Goal: Task Accomplishment & Management: Use online tool/utility

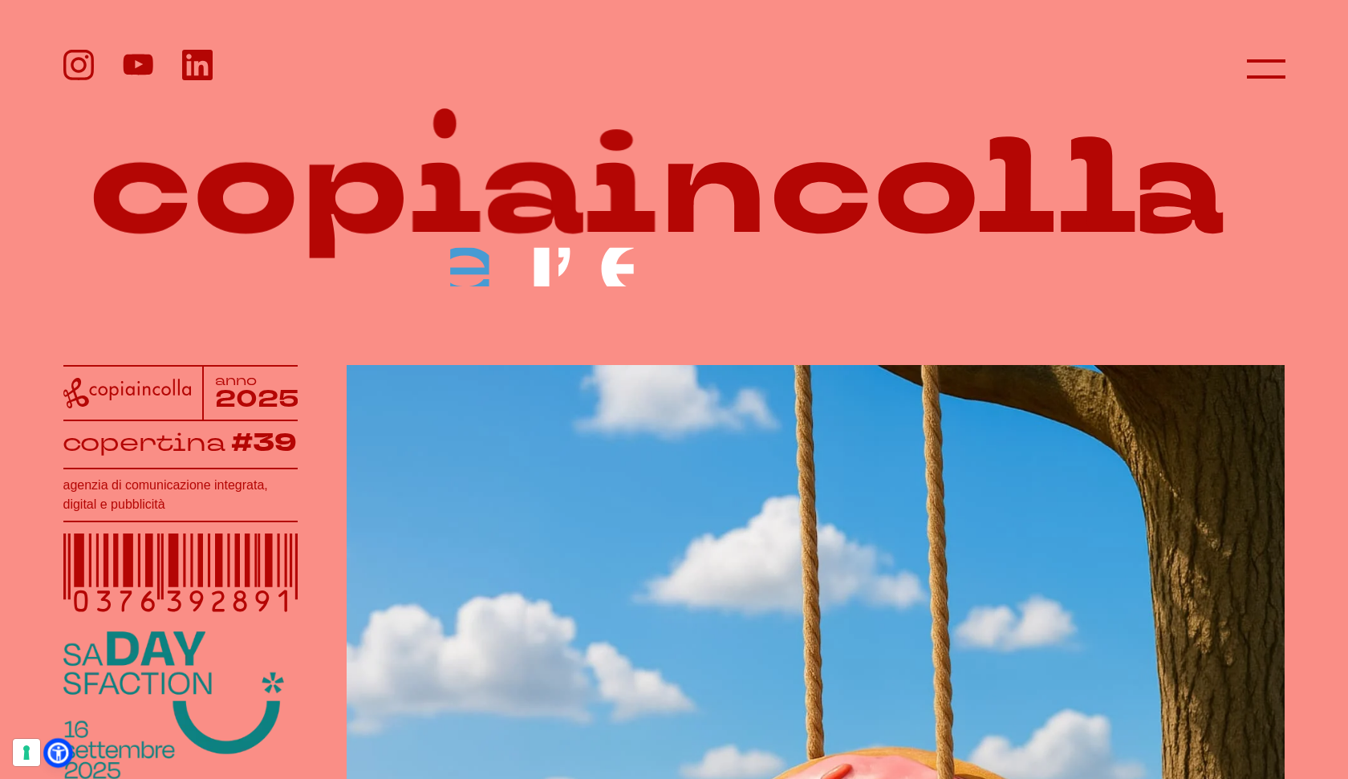
click at [67, 751] on link at bounding box center [57, 752] width 21 height 21
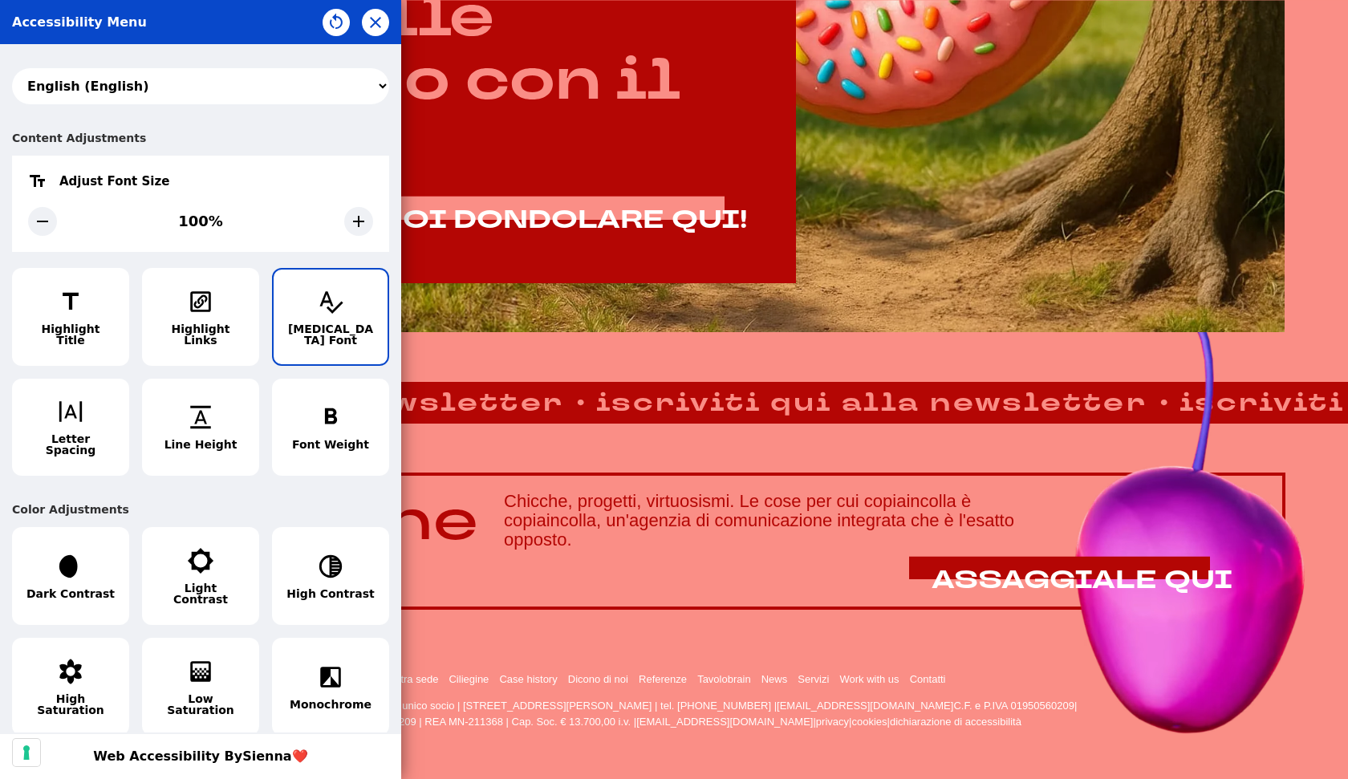
click at [370, 306] on button "Dyslexia Font" at bounding box center [330, 317] width 117 height 98
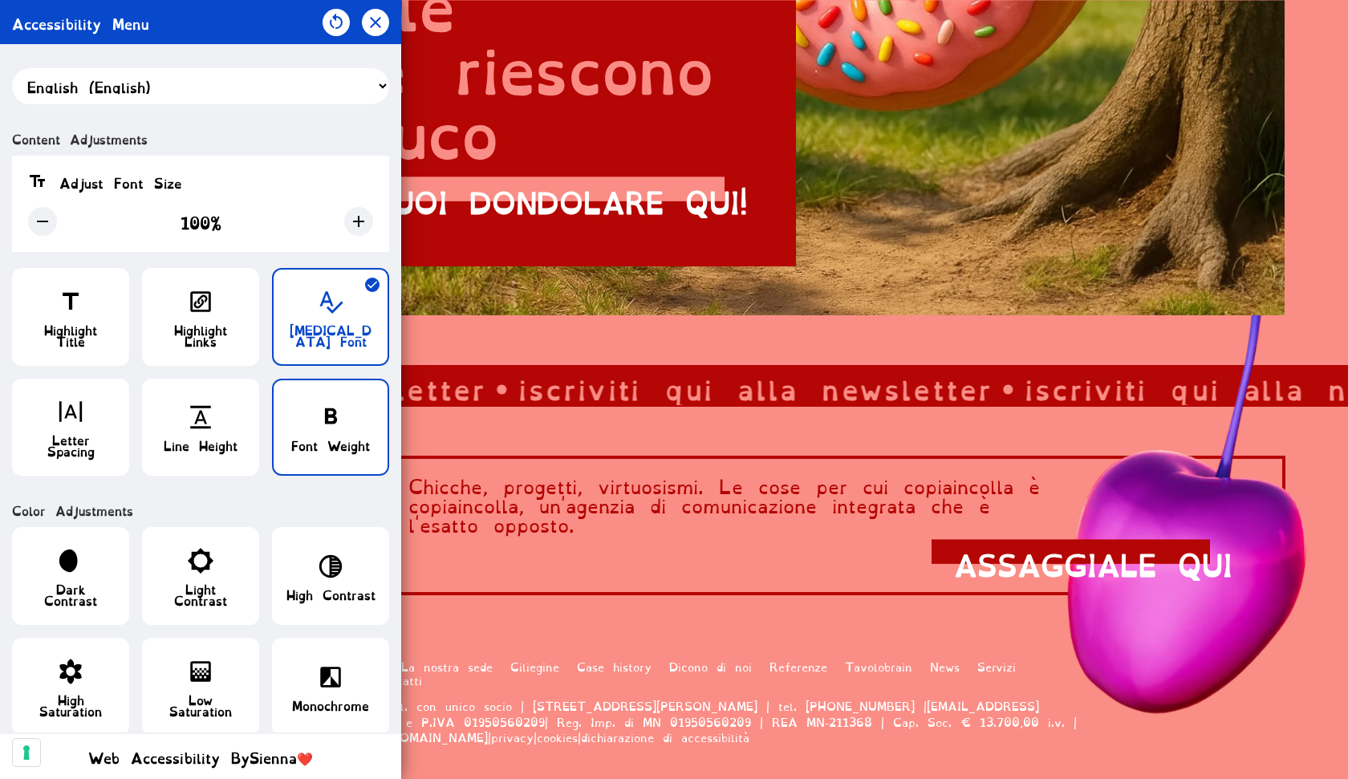
scroll to position [1102, 0]
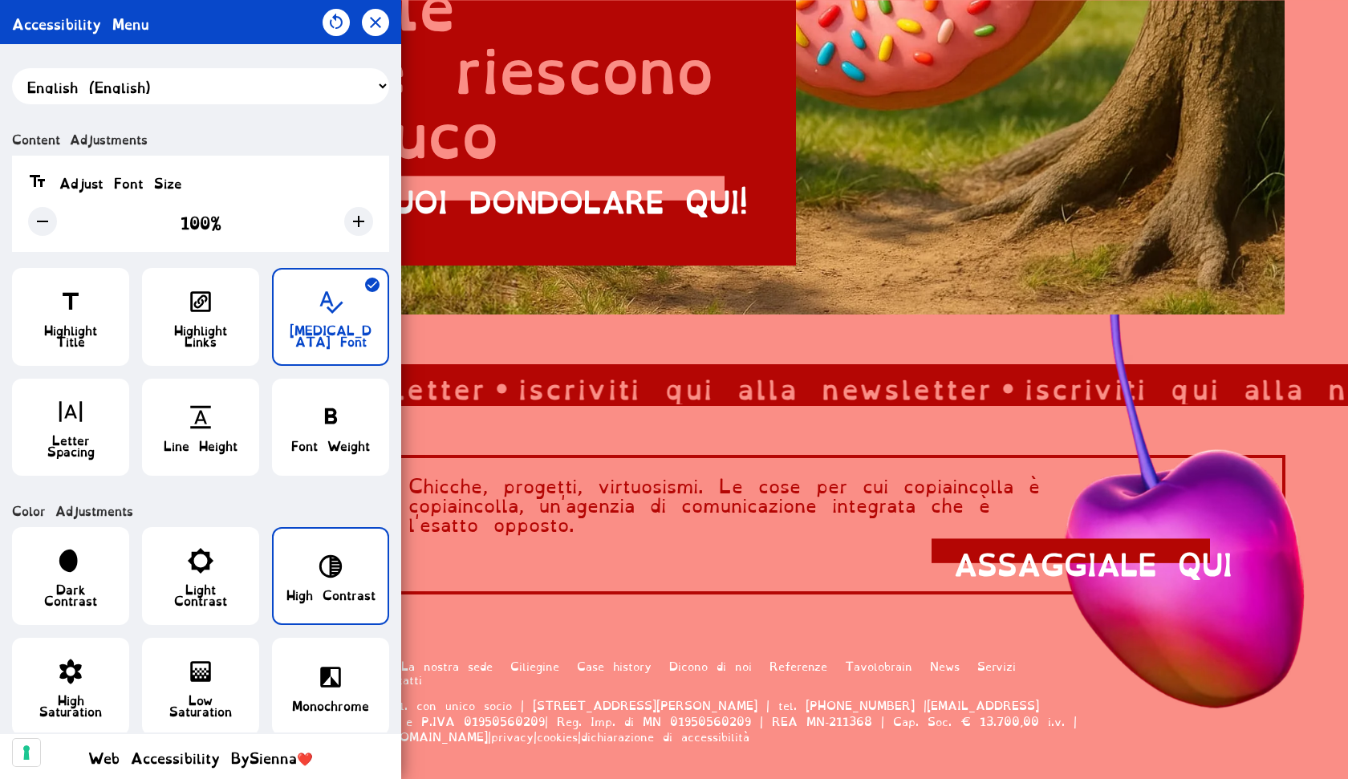
click at [354, 590] on span "High Contrast" at bounding box center [330, 593] width 89 height 11
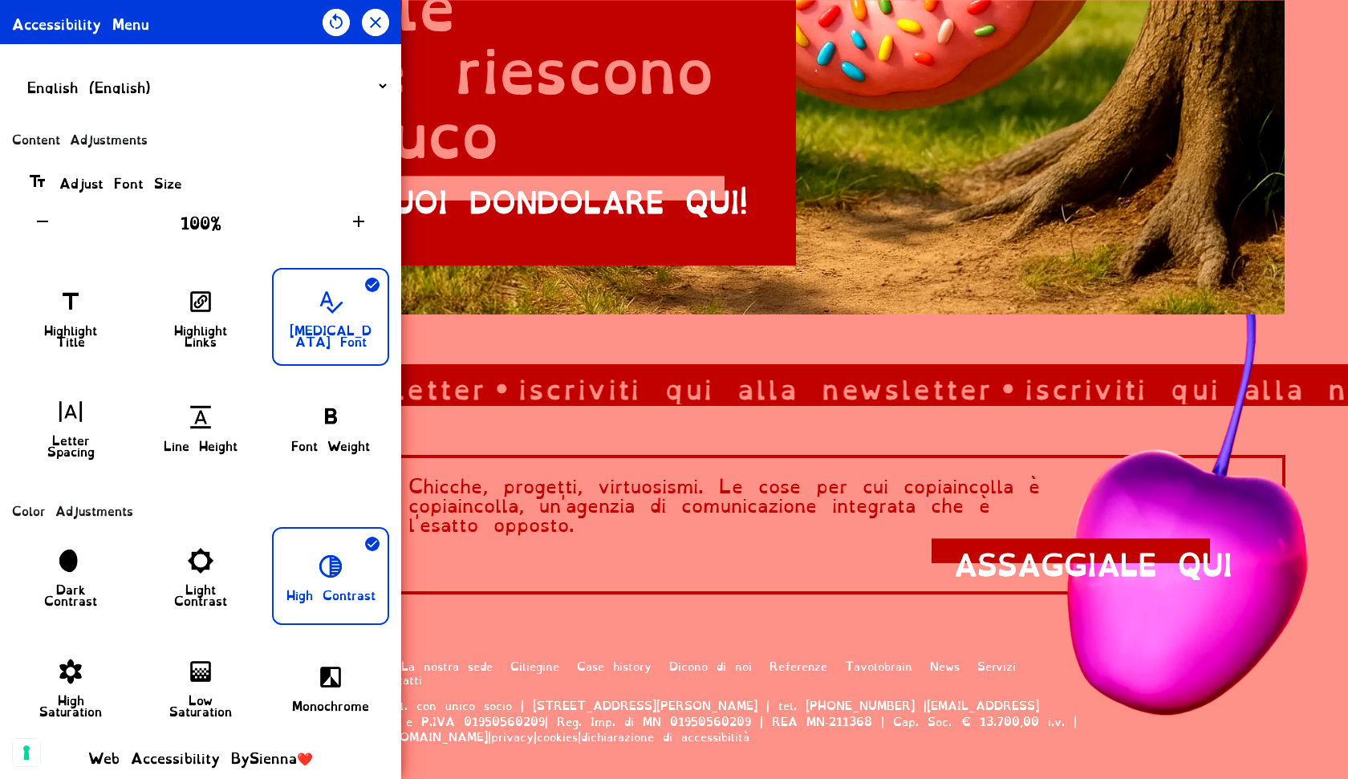
click at [334, 588] on span "High Contrast" at bounding box center [330, 593] width 89 height 11
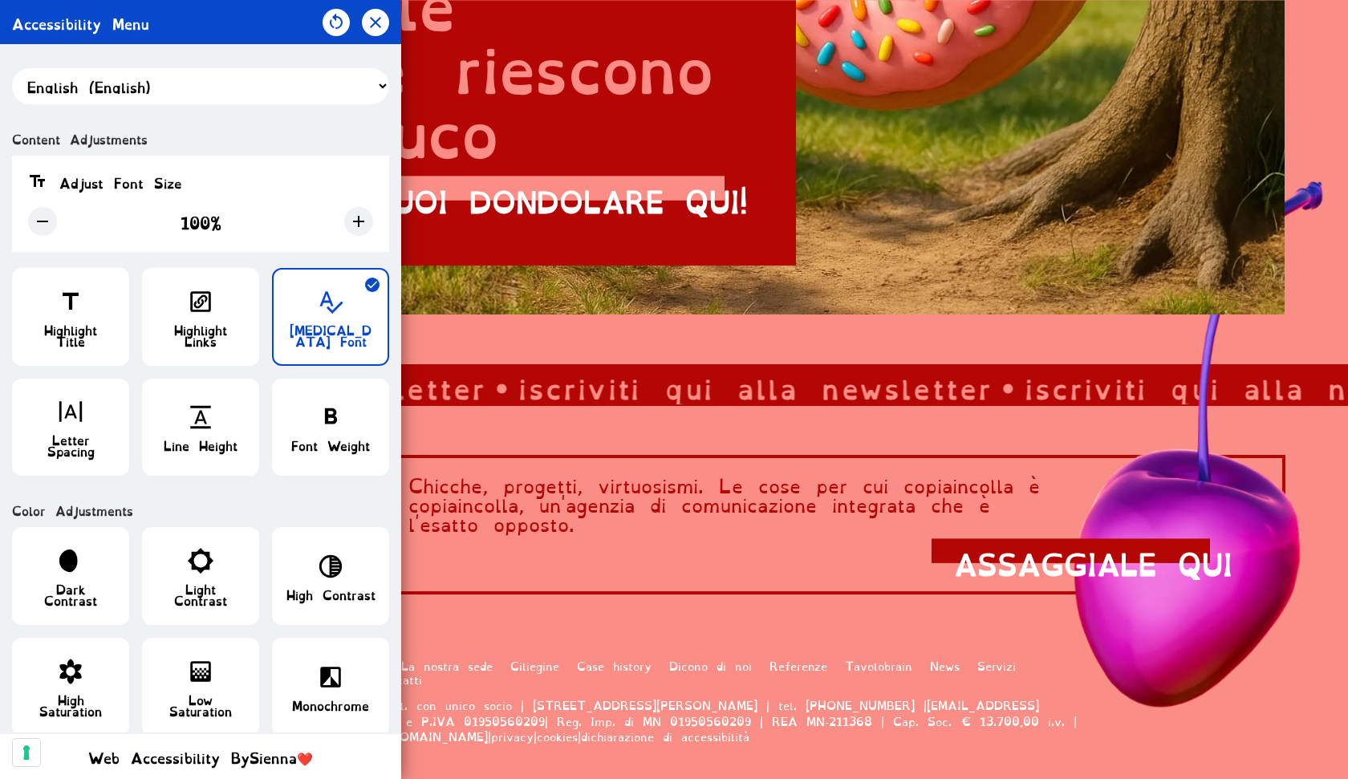
click at [326, 303] on icon "button" at bounding box center [330, 301] width 27 height 27
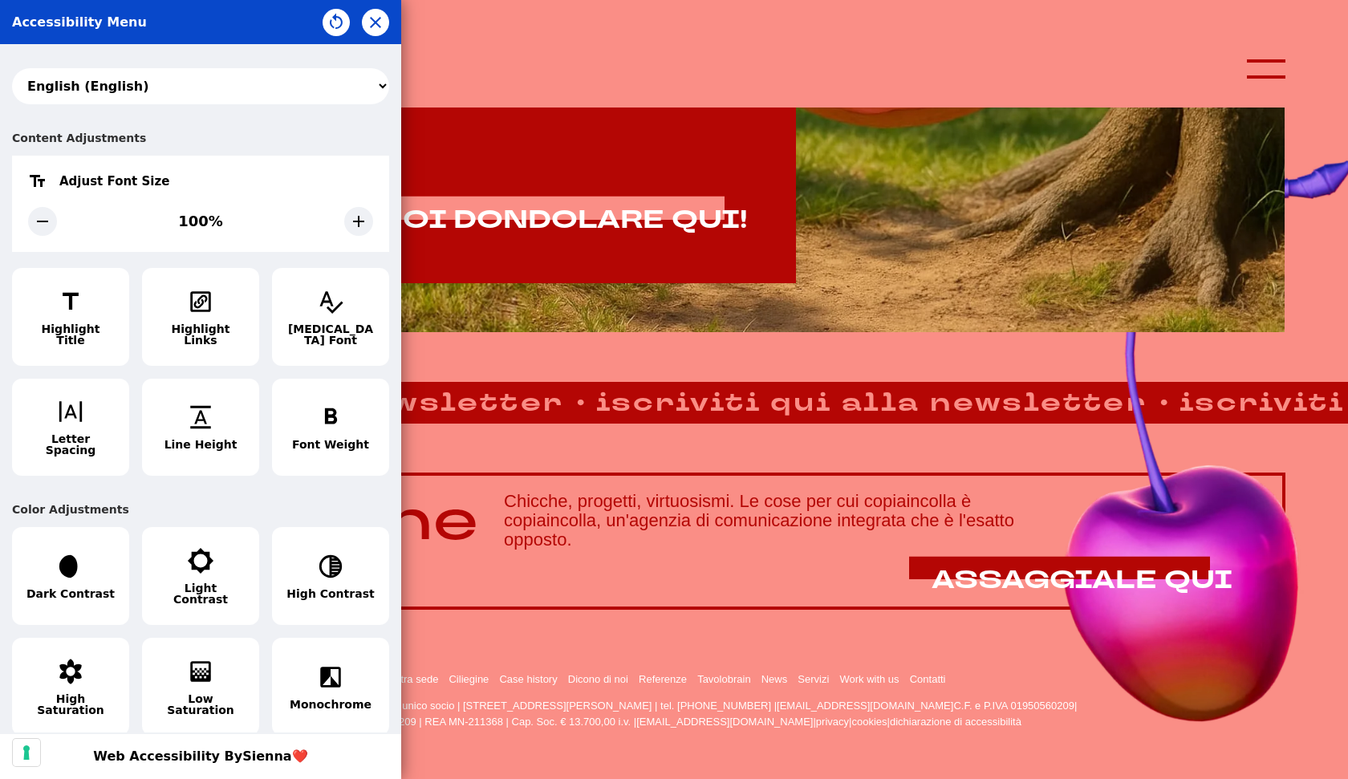
scroll to position [1100, 0]
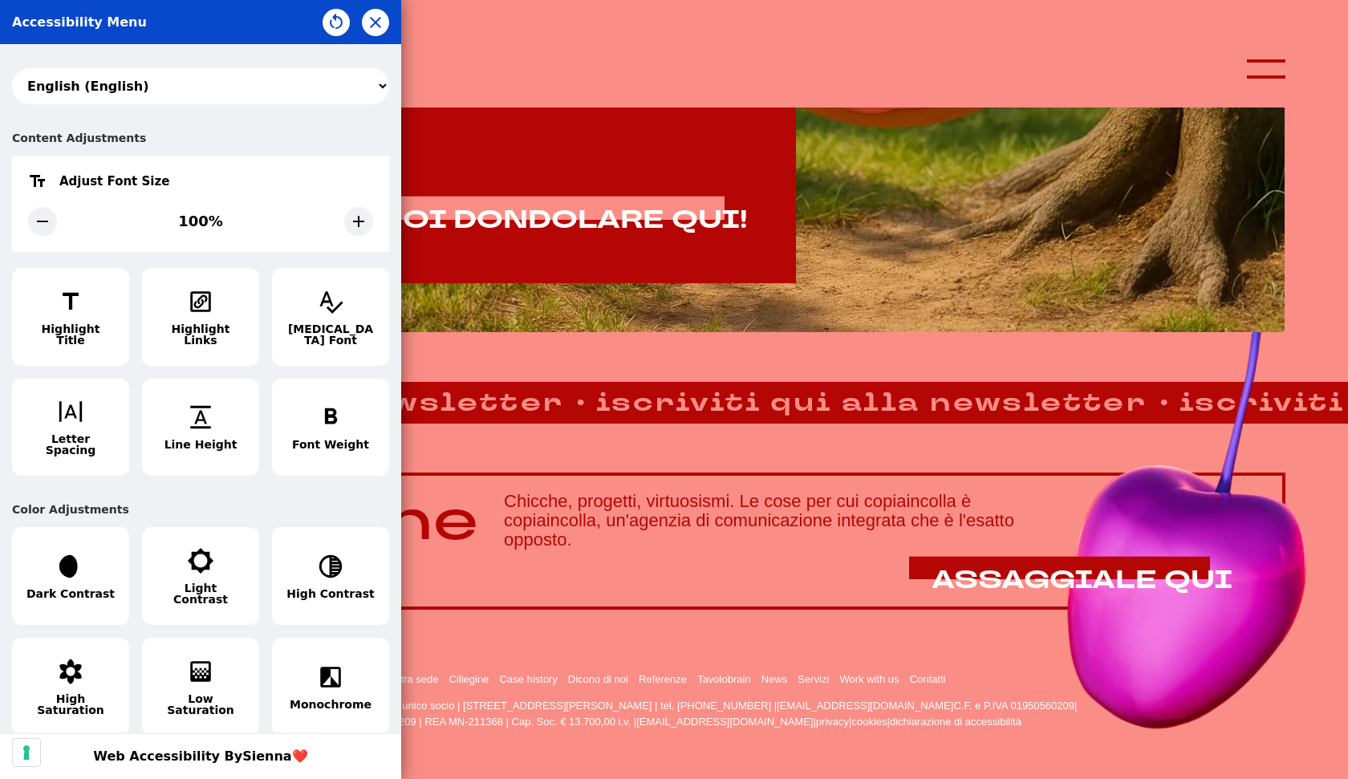
click at [139, 93] on select "አማርኛ (Amharic) العربية (Arabic) български (Bulgarian) বাংলা (Bengali) Català (C…" at bounding box center [200, 86] width 377 height 36
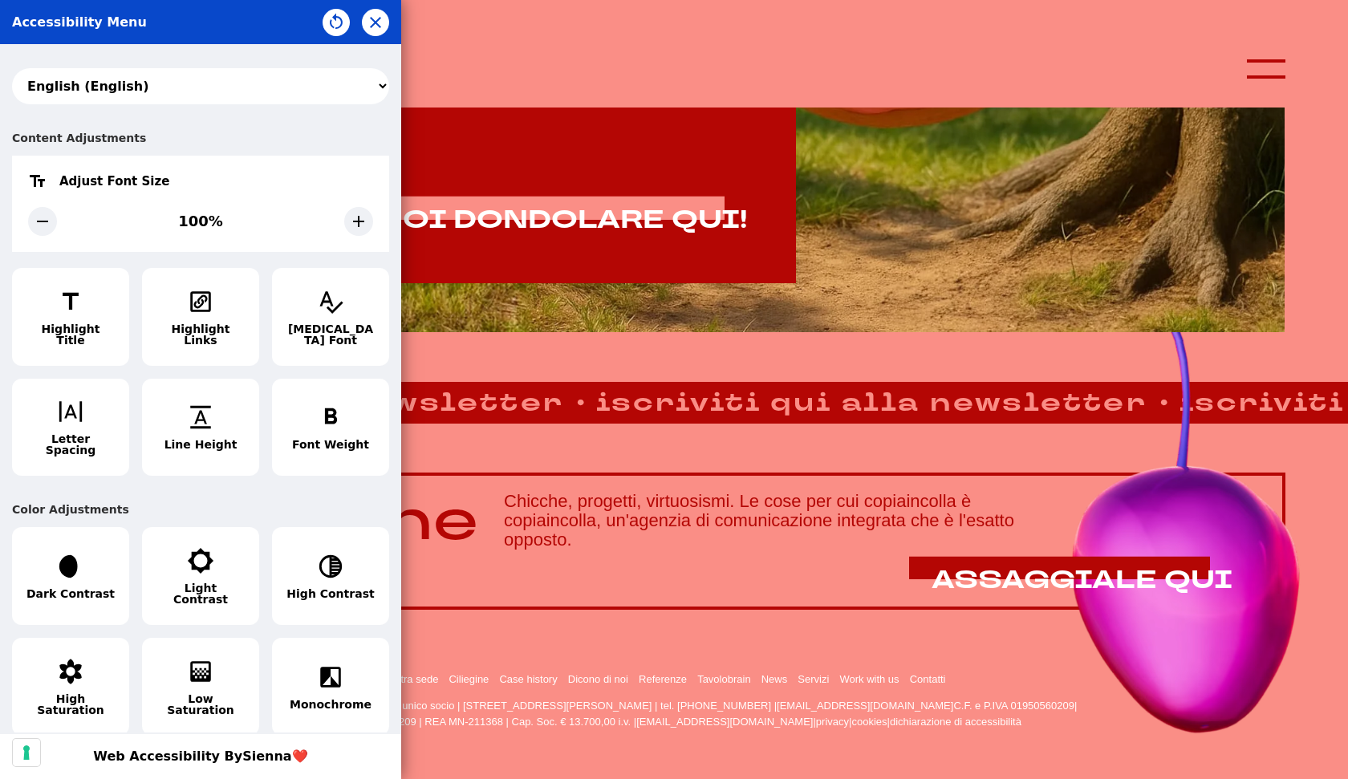
click at [207, 83] on select "አማርኛ (Amharic) العربية (Arabic) български (Bulgarian) বাংলা (Bengali) Català (C…" at bounding box center [200, 86] width 377 height 36
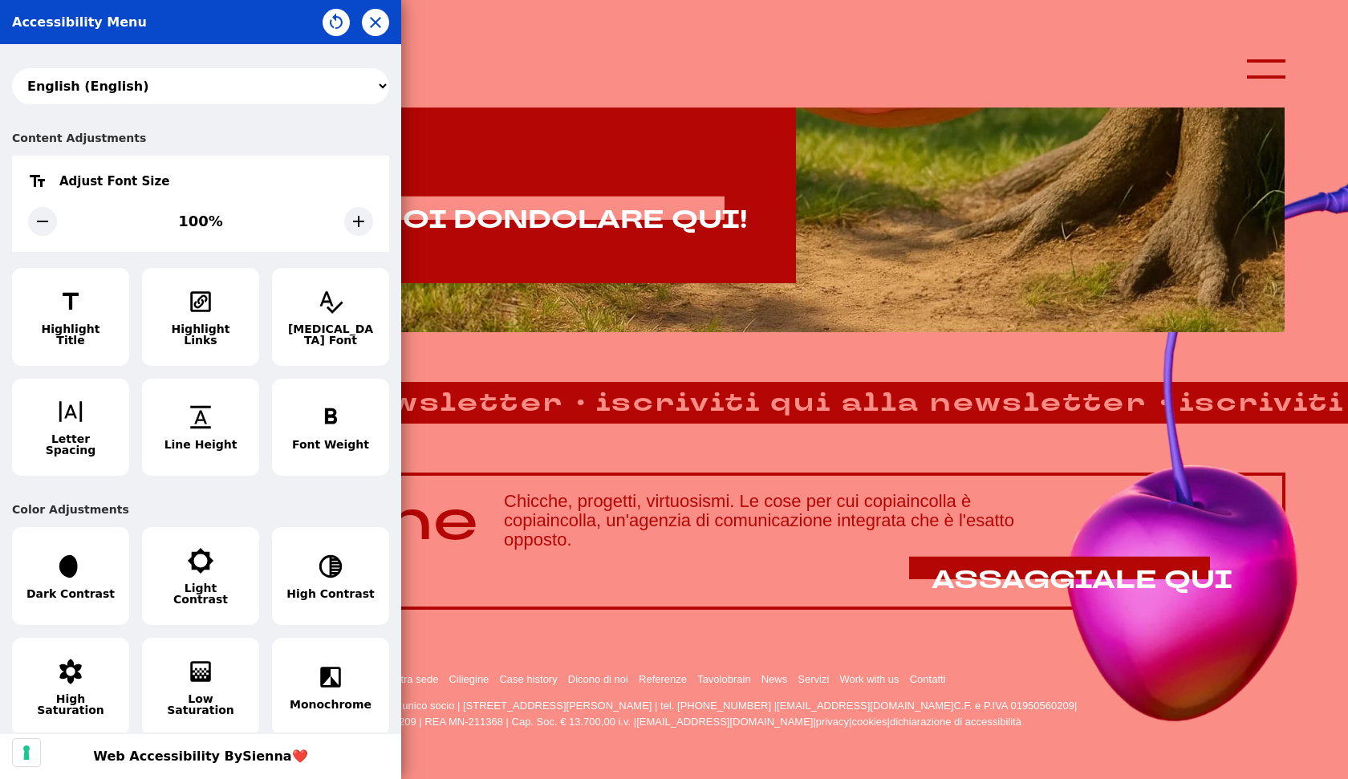
select select "it"
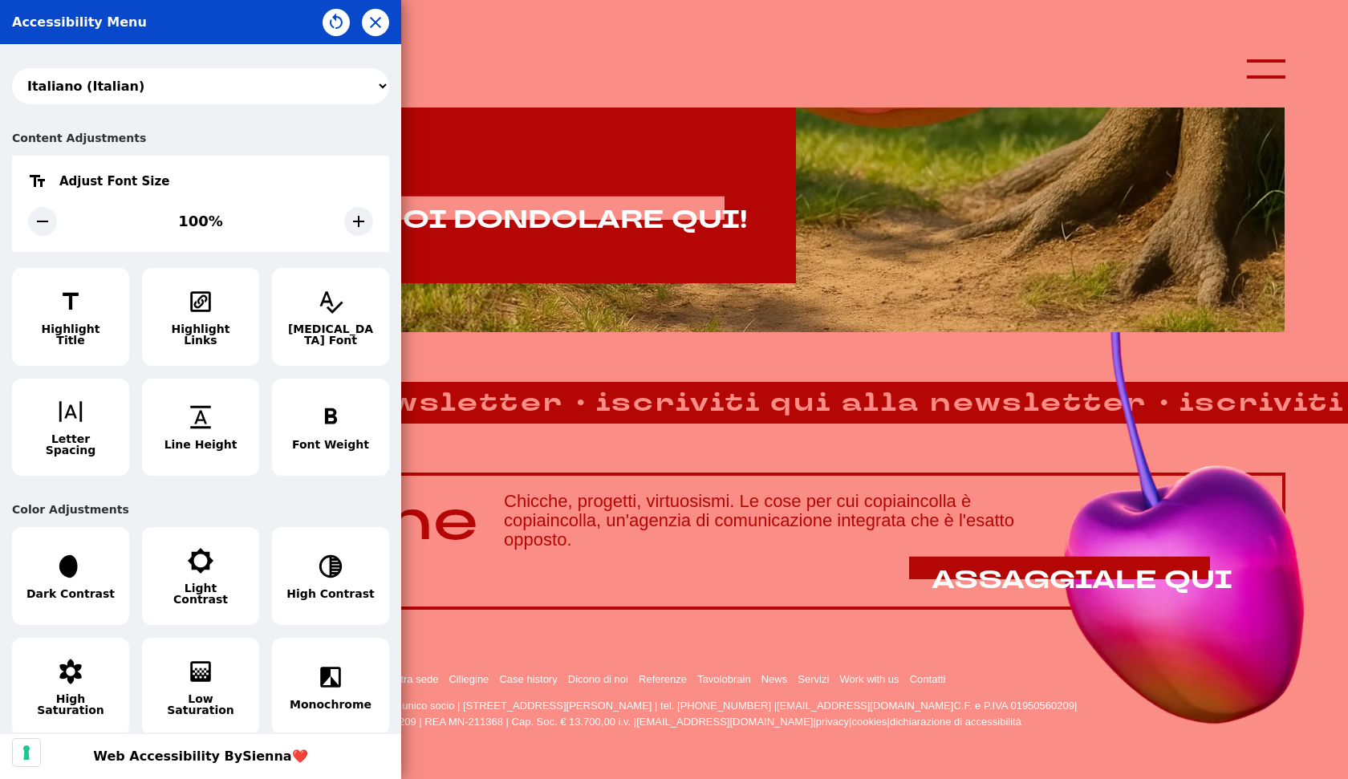
click at [12, 68] on select "አማርኛ (Amharic) العربية (Arabic) български (Bulgarian) বাংলা (Bengali) Català (C…" at bounding box center [200, 86] width 377 height 36
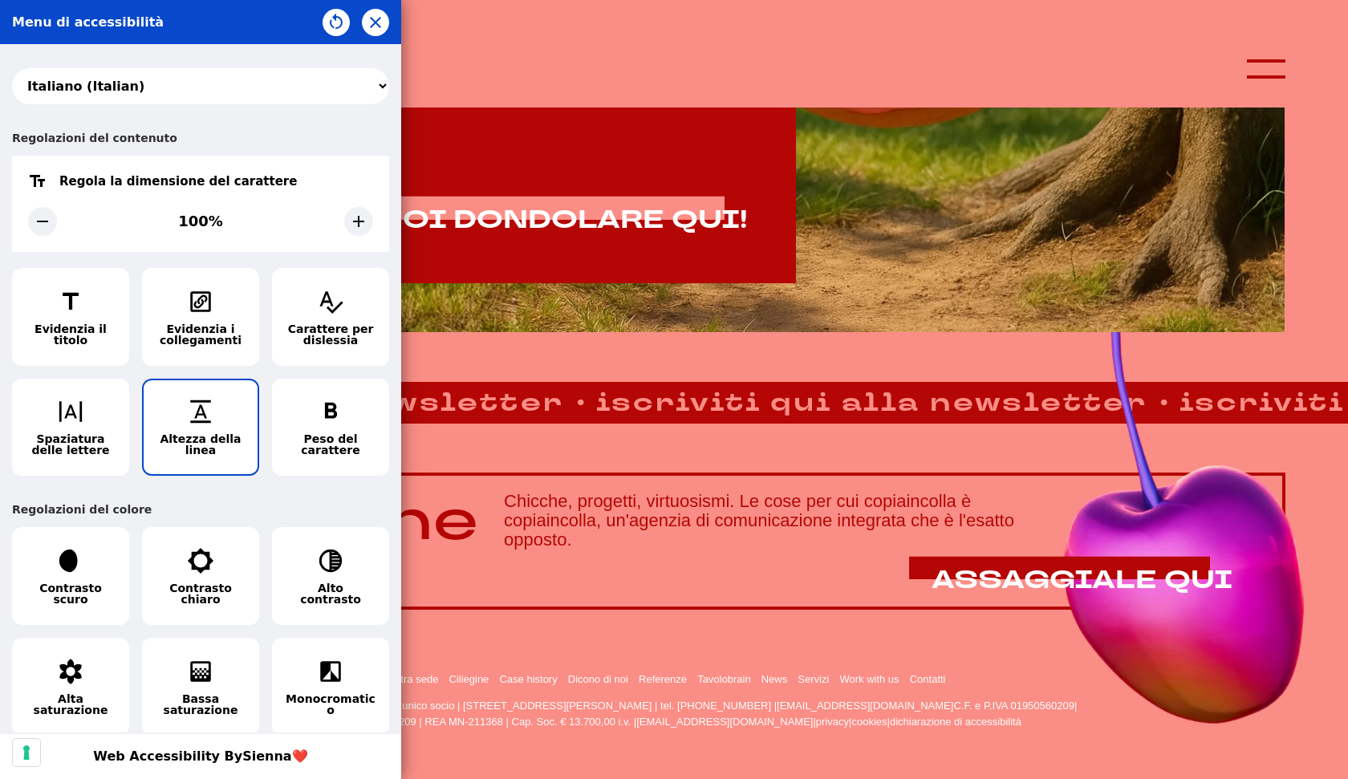
click at [212, 423] on icon "button" at bounding box center [200, 411] width 27 height 27
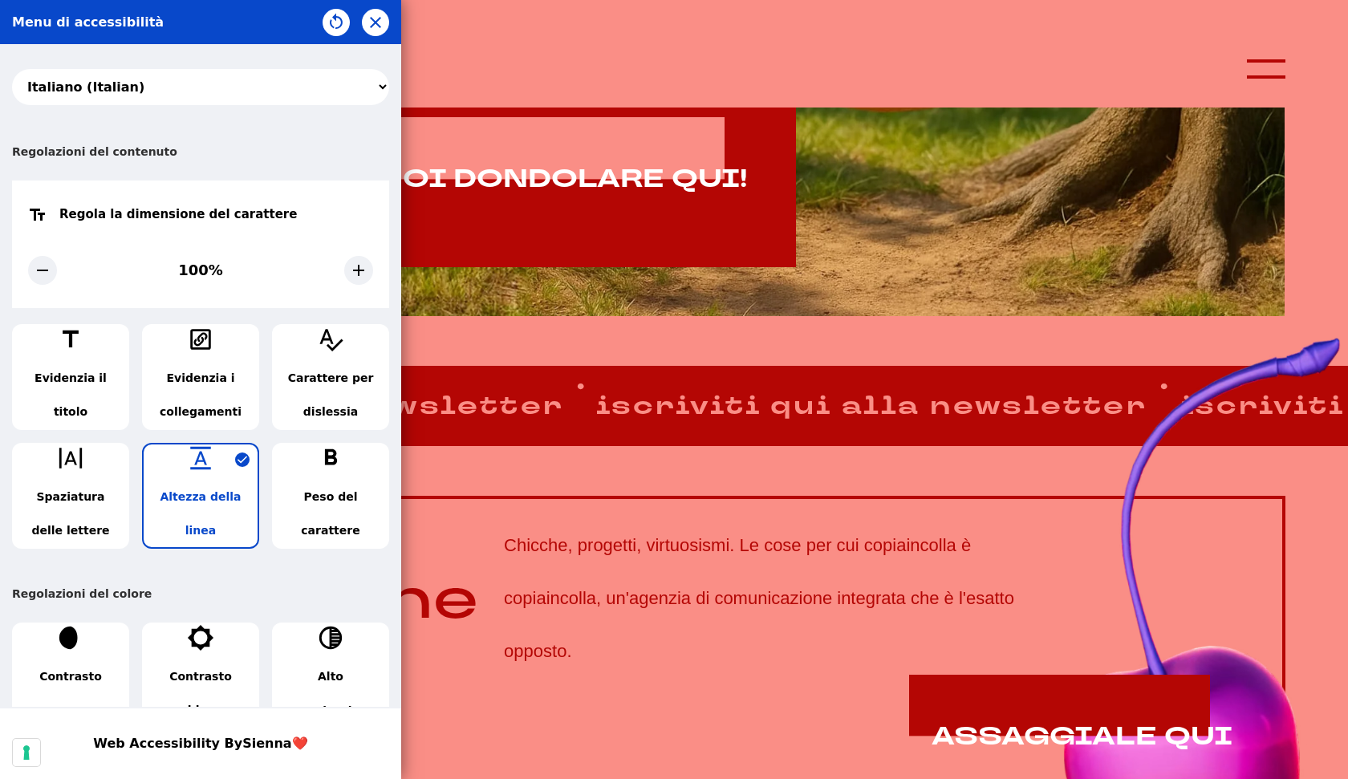
click at [201, 494] on span "Altezza della linea" at bounding box center [201, 513] width 90 height 67
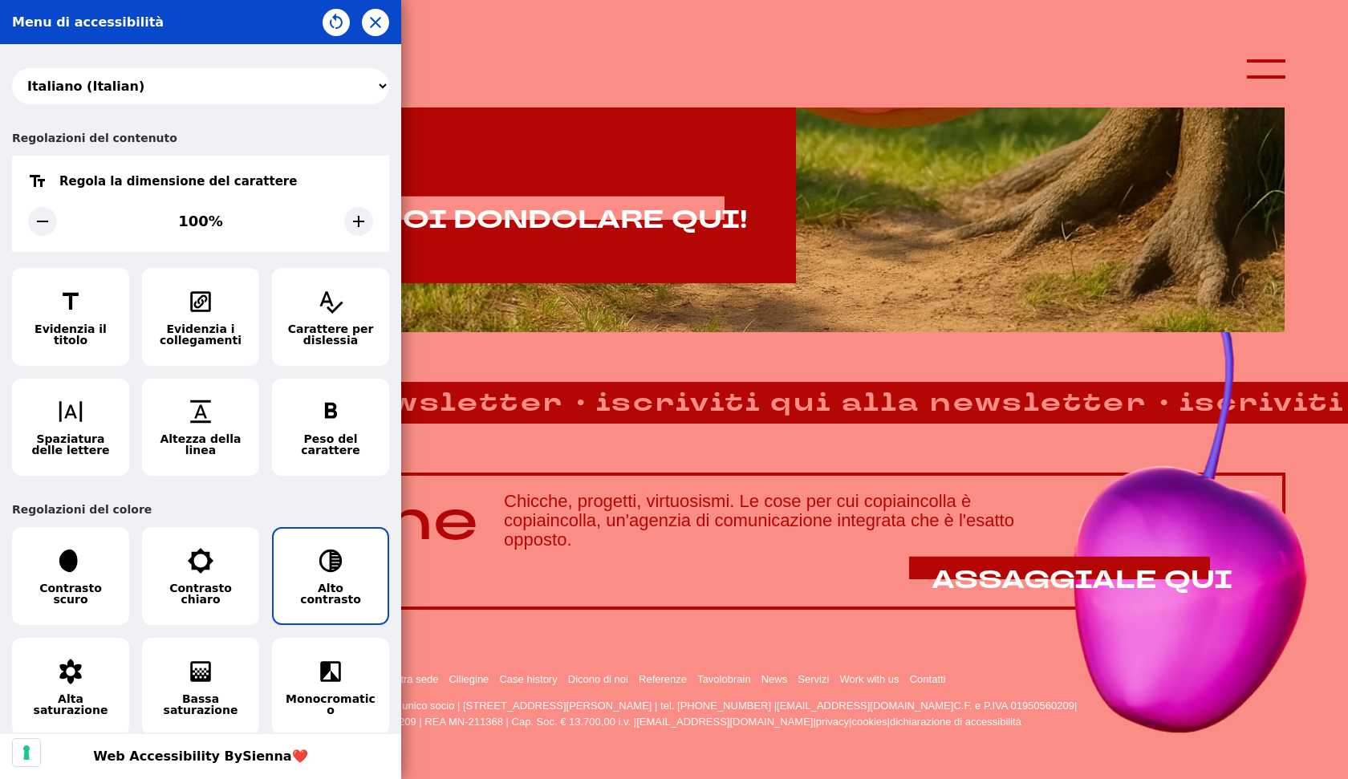
click at [355, 558] on button "Alto contrasto" at bounding box center [330, 576] width 117 height 98
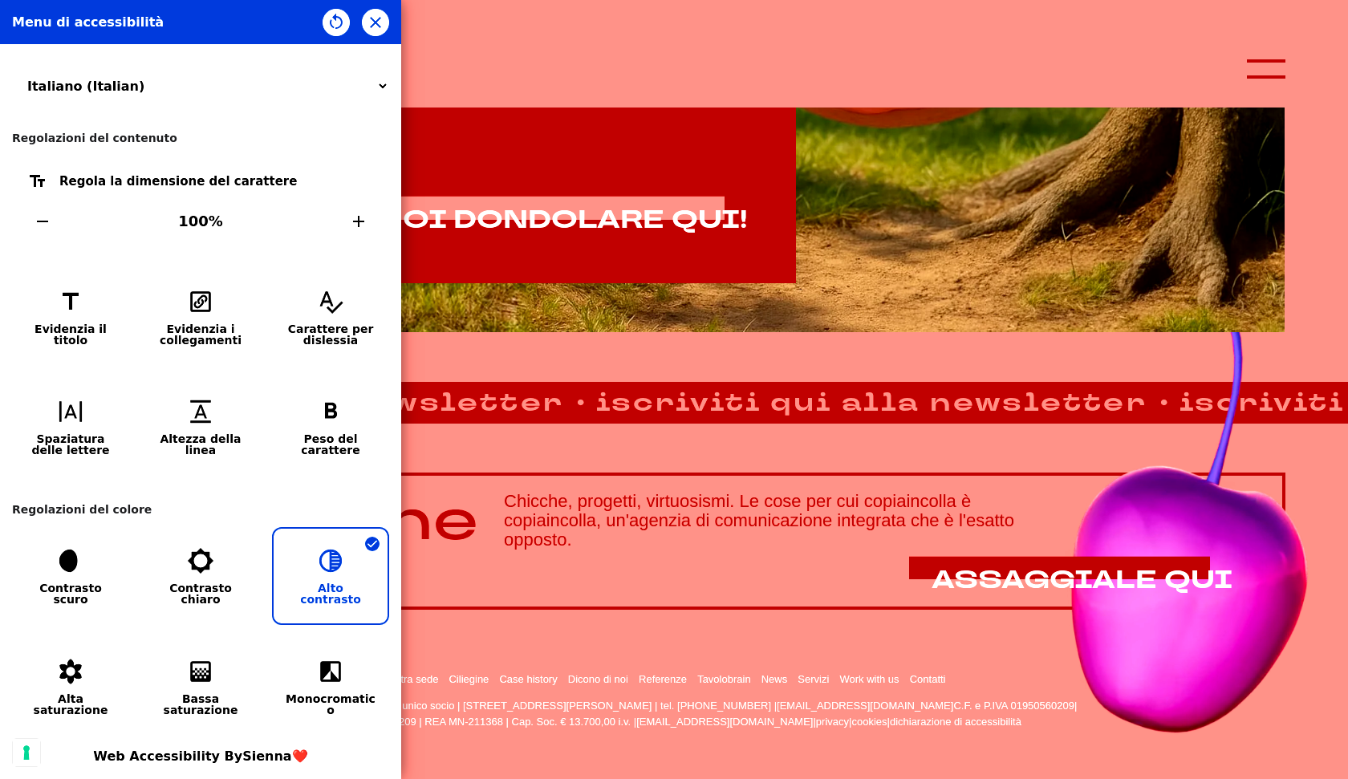
click at [355, 558] on button "Alto contrasto" at bounding box center [330, 576] width 117 height 98
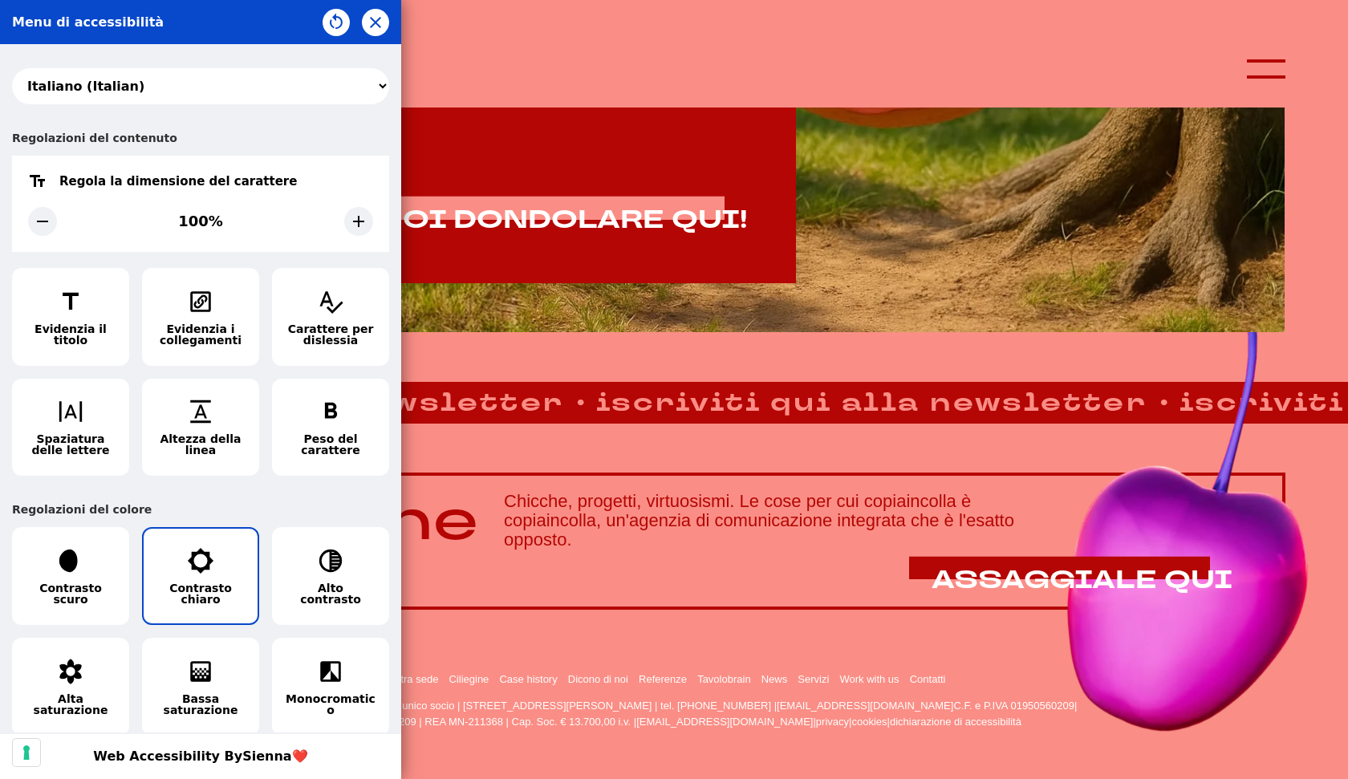
click at [230, 570] on button "Contrasto chiaro" at bounding box center [200, 576] width 117 height 98
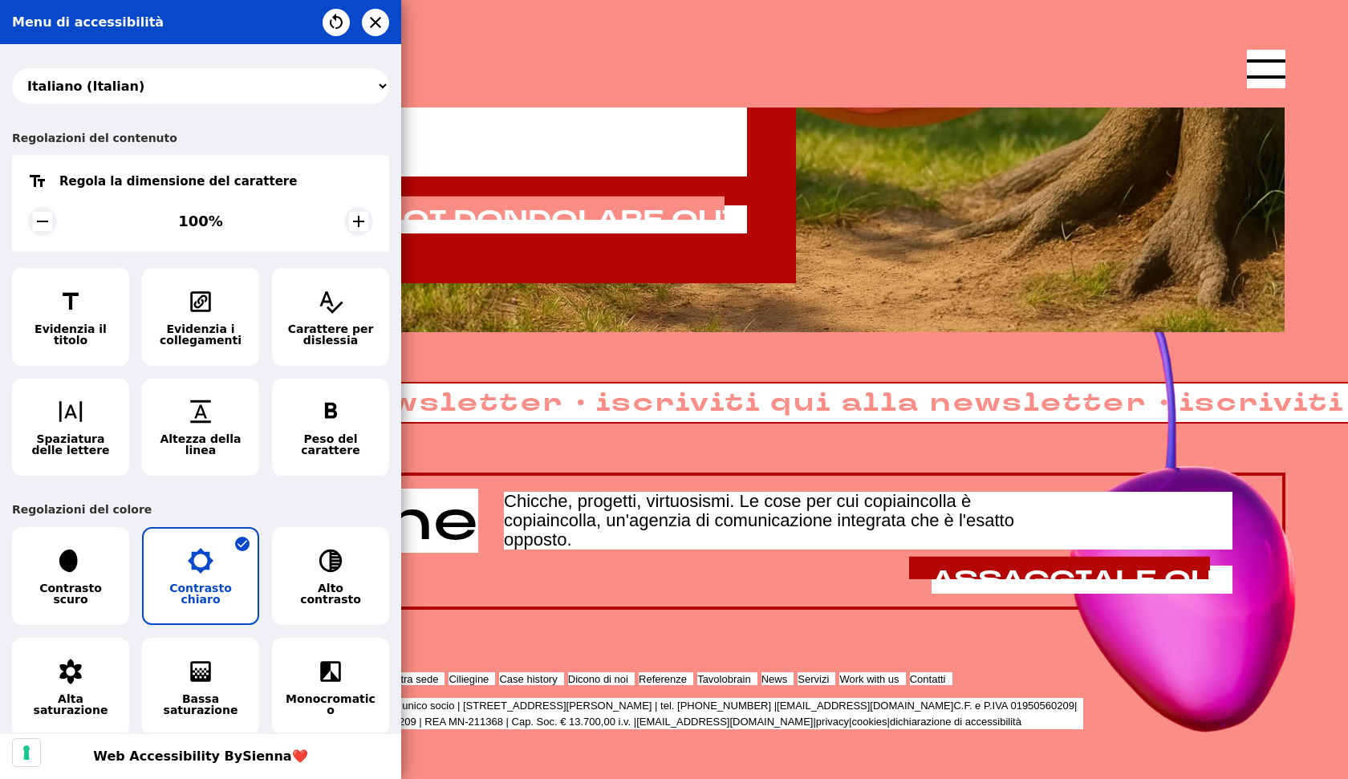
click at [230, 570] on button "Contrasto chiaro" at bounding box center [200, 576] width 117 height 98
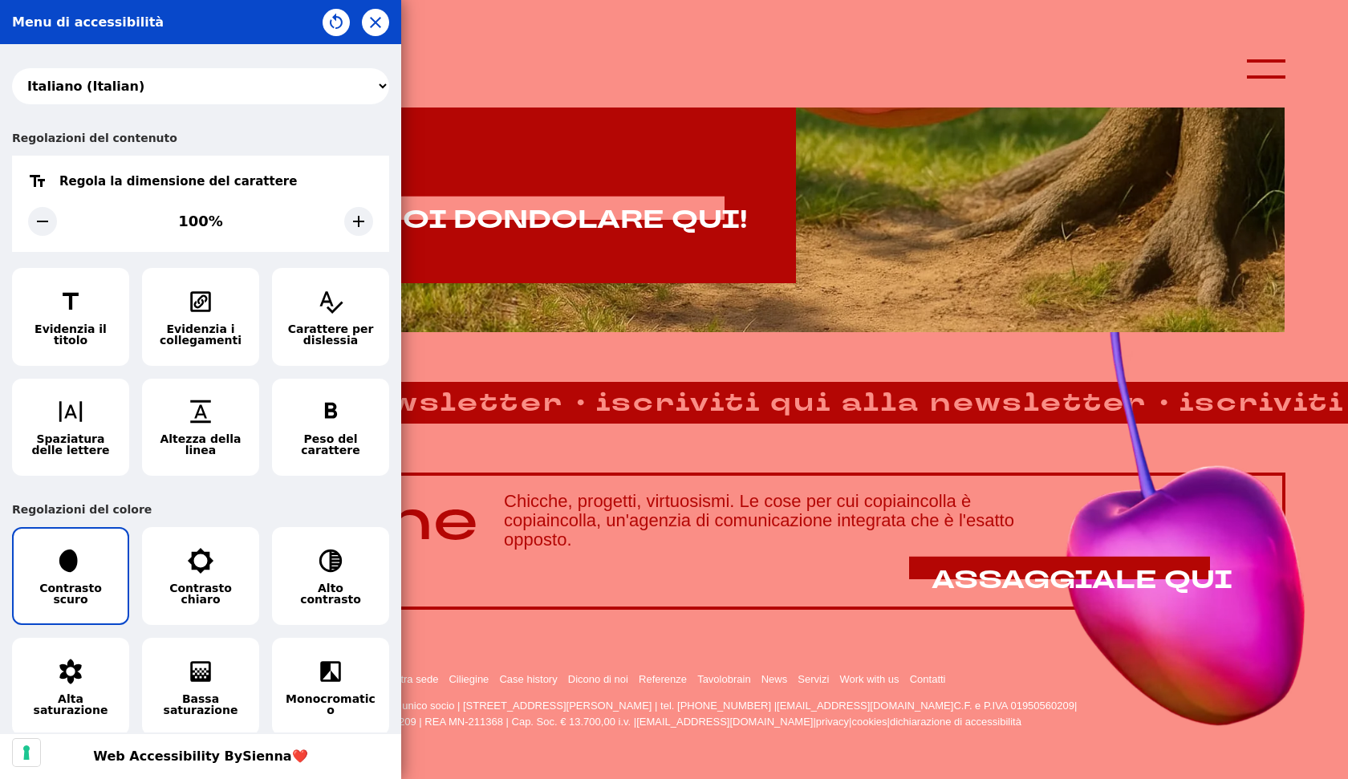
click at [100, 561] on button "Contrasto scuro" at bounding box center [70, 576] width 117 height 98
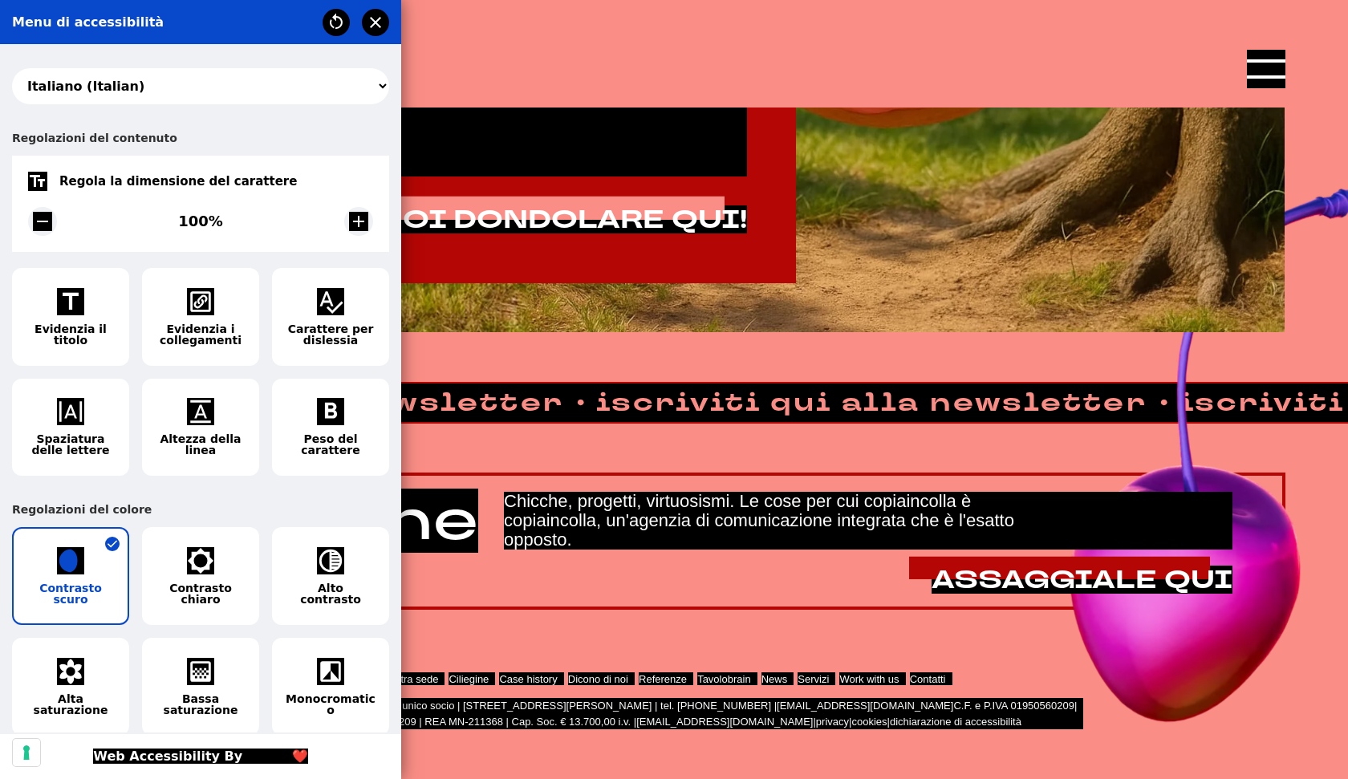
click at [99, 561] on button "Contrasto scuro" at bounding box center [70, 576] width 117 height 98
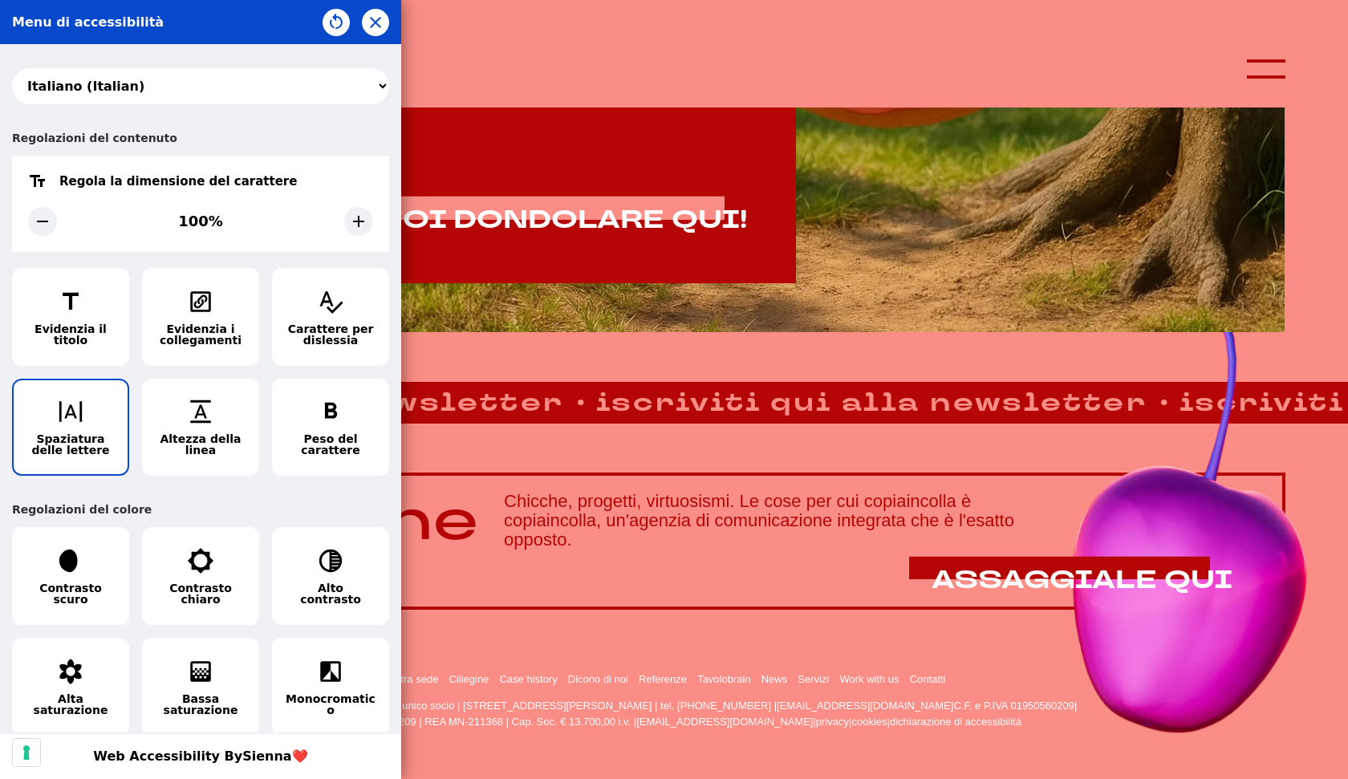
click at [80, 423] on icon "button" at bounding box center [70, 411] width 27 height 27
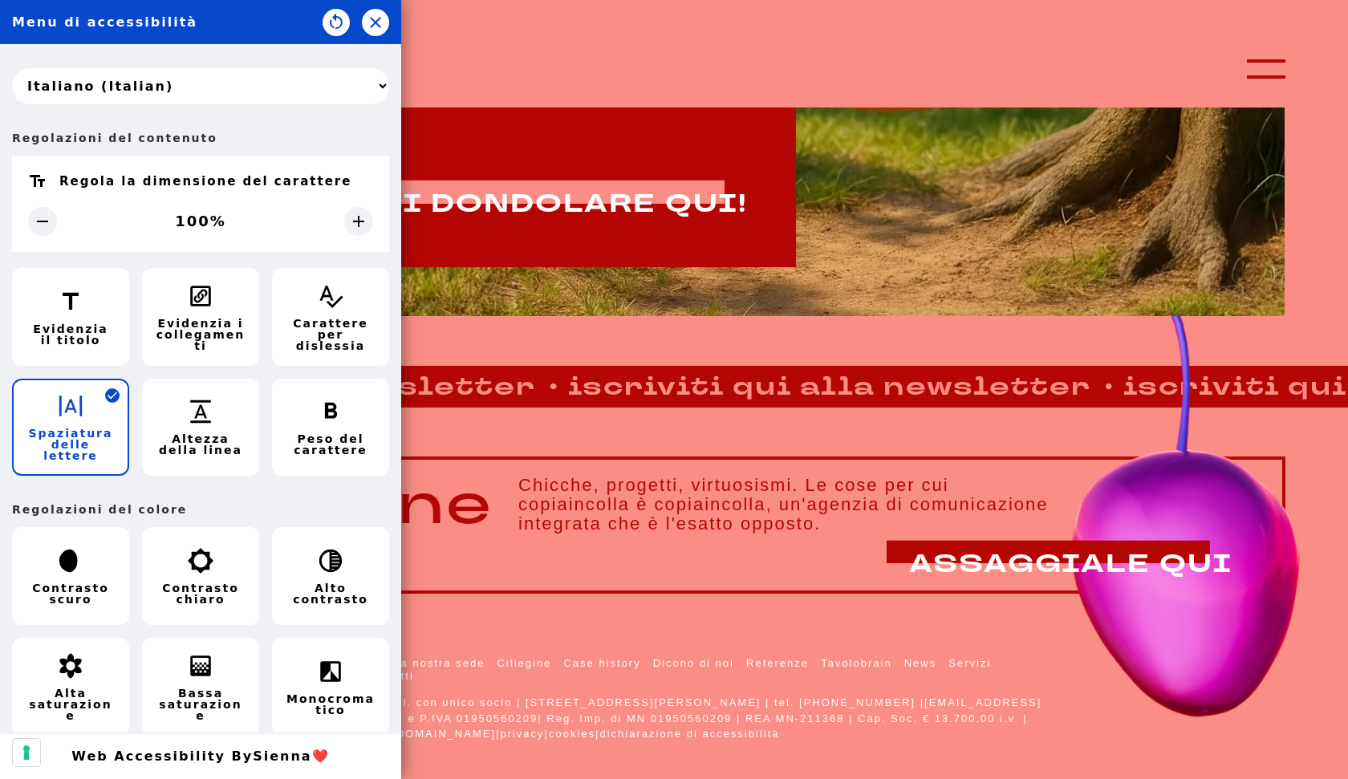
click at [80, 419] on icon "button" at bounding box center [70, 405] width 27 height 27
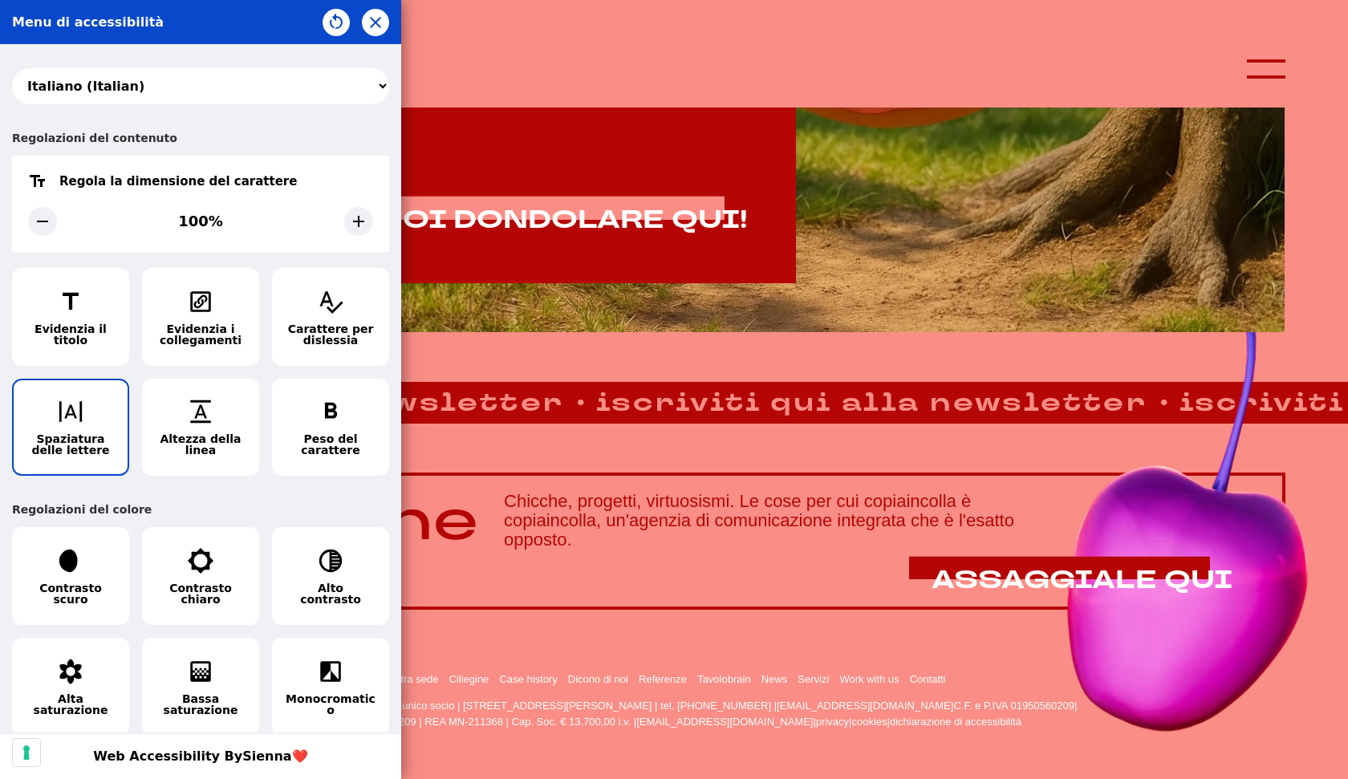
click at [80, 423] on icon "button" at bounding box center [70, 411] width 27 height 27
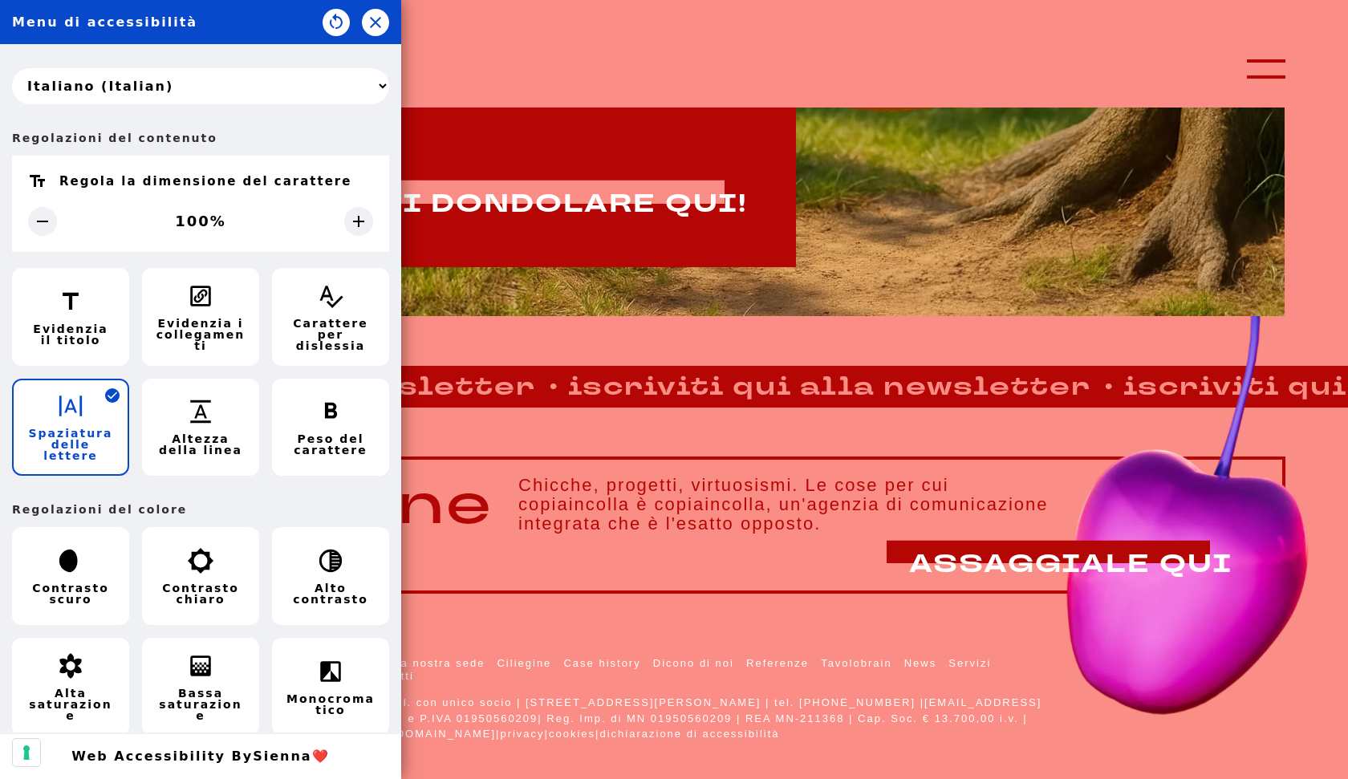
click at [80, 419] on icon "button" at bounding box center [70, 405] width 27 height 27
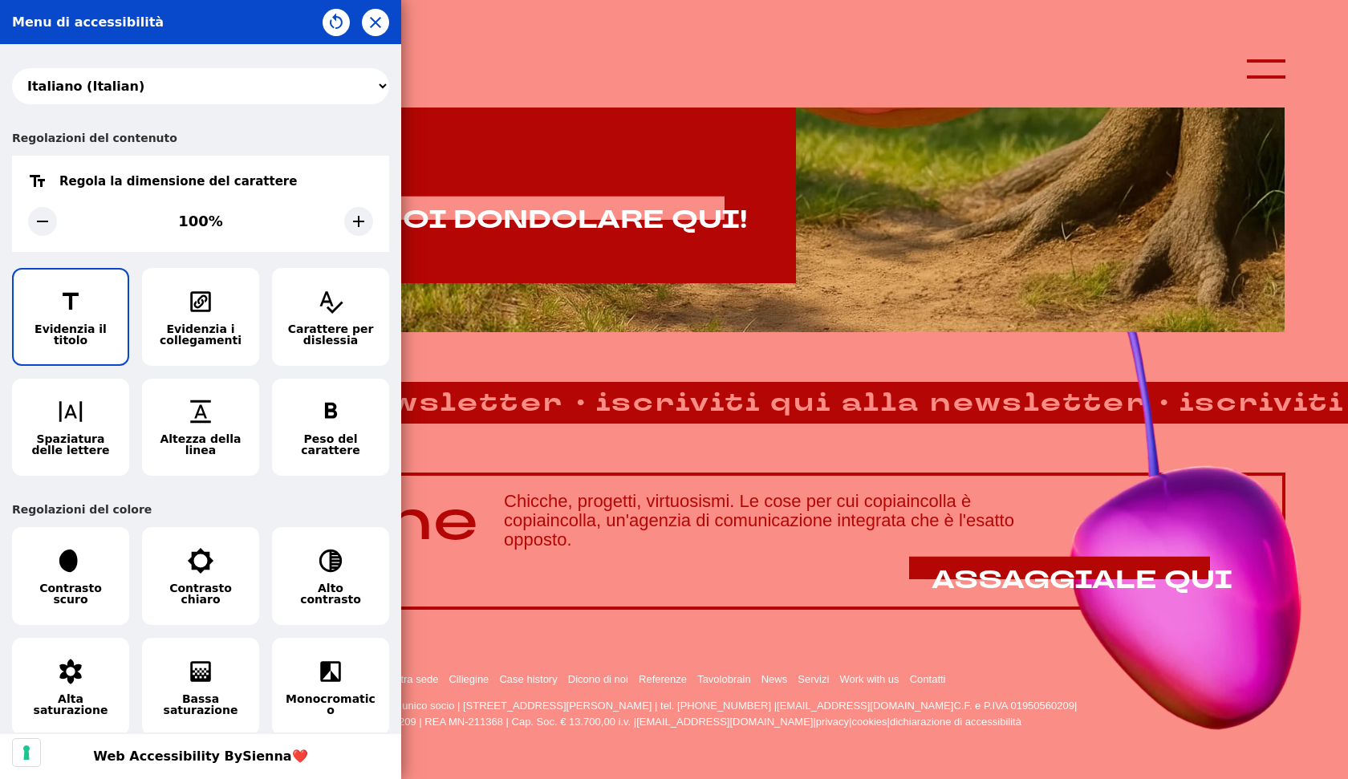
click at [80, 329] on span "Evidenzia il titolo" at bounding box center [71, 334] width 90 height 22
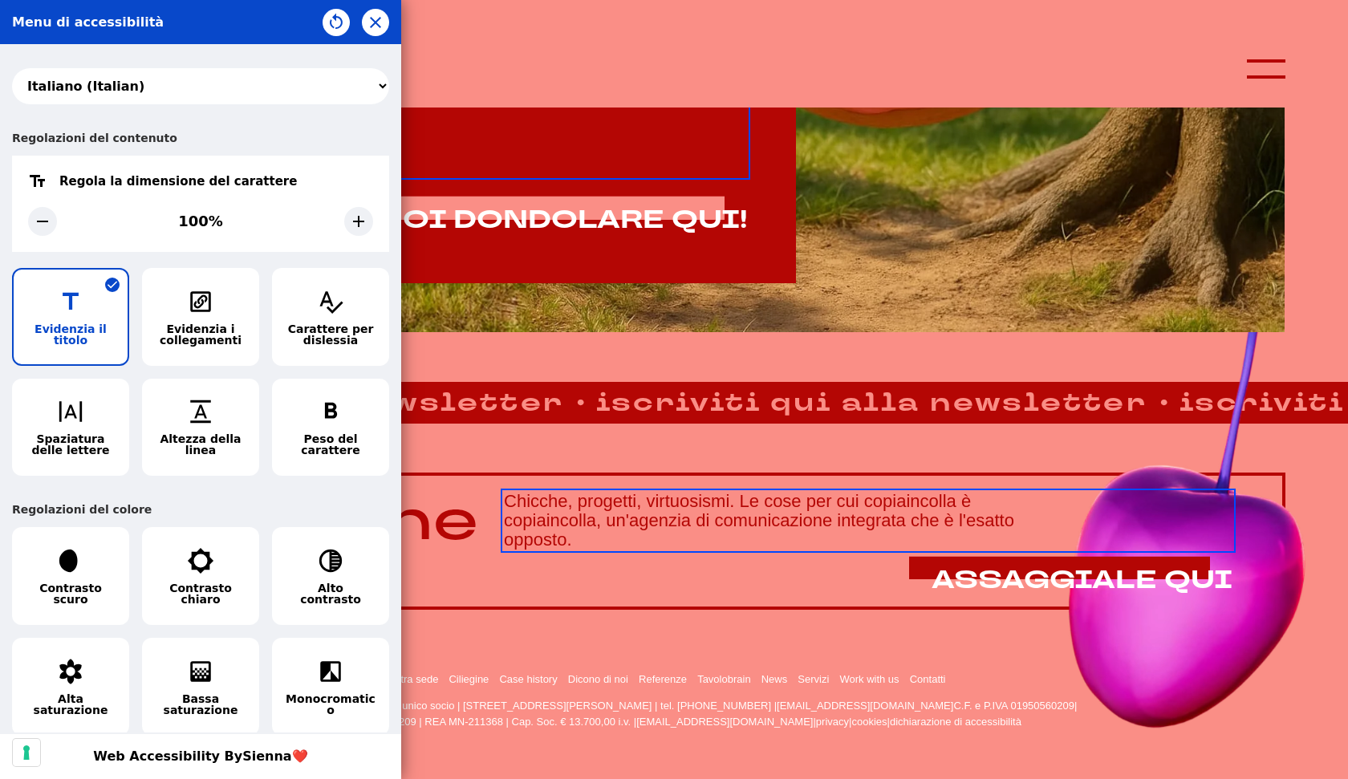
click at [80, 329] on span "Evidenzia il titolo" at bounding box center [71, 334] width 90 height 22
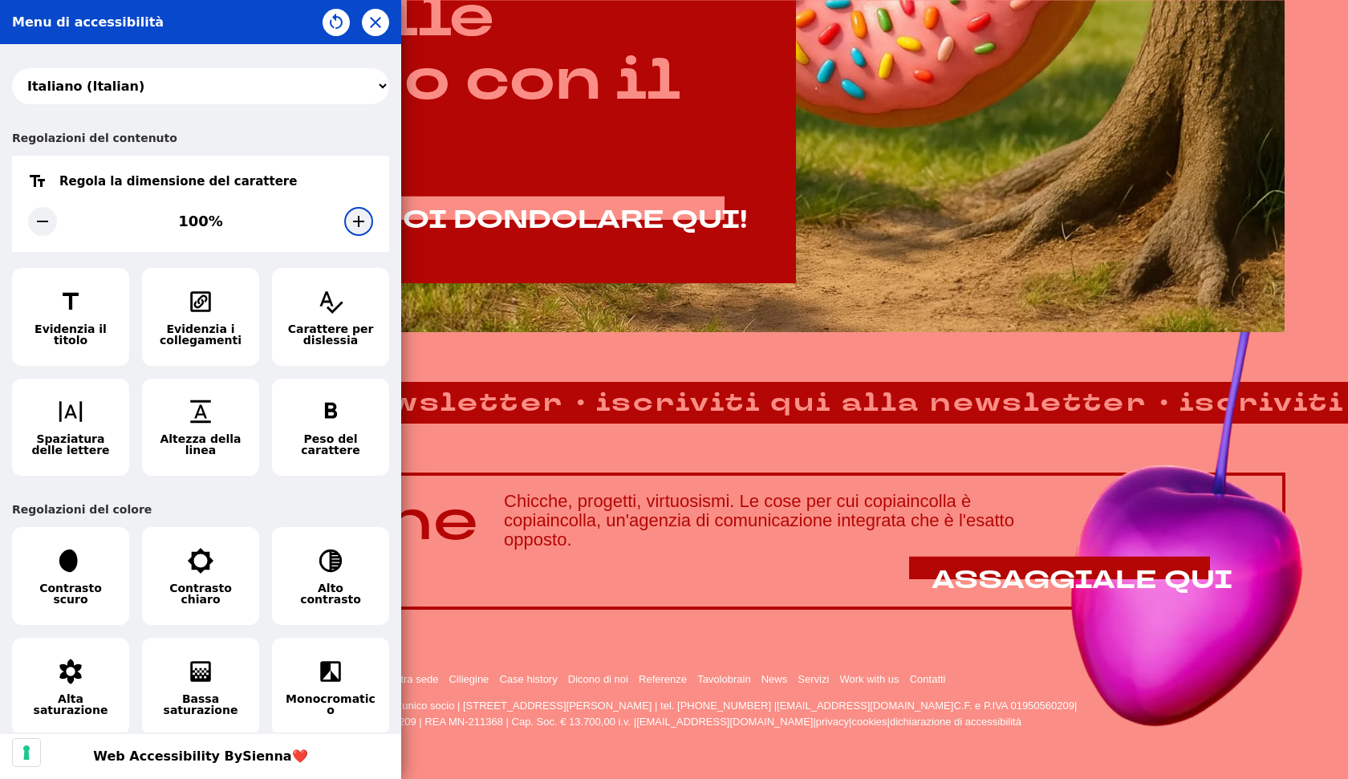
click at [364, 214] on icon at bounding box center [358, 221] width 19 height 19
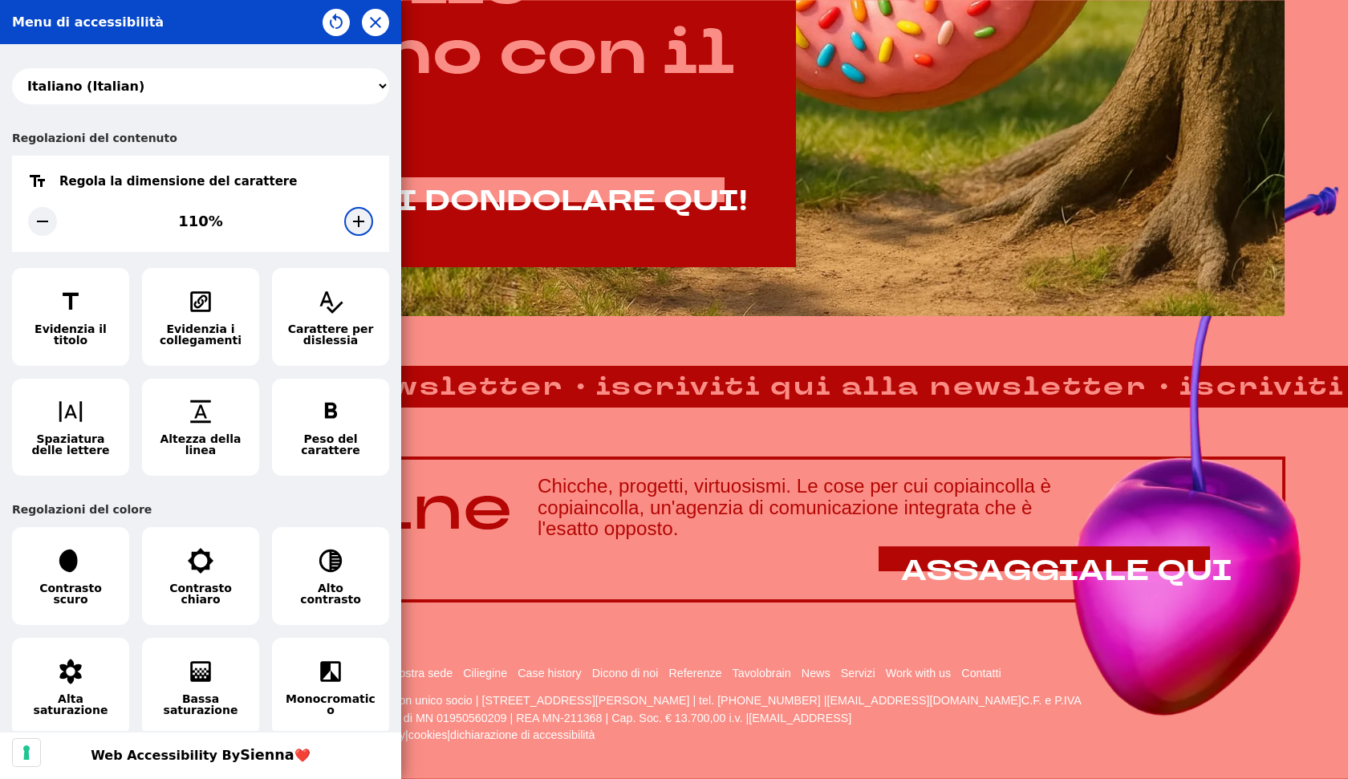
click at [364, 214] on icon at bounding box center [358, 221] width 19 height 19
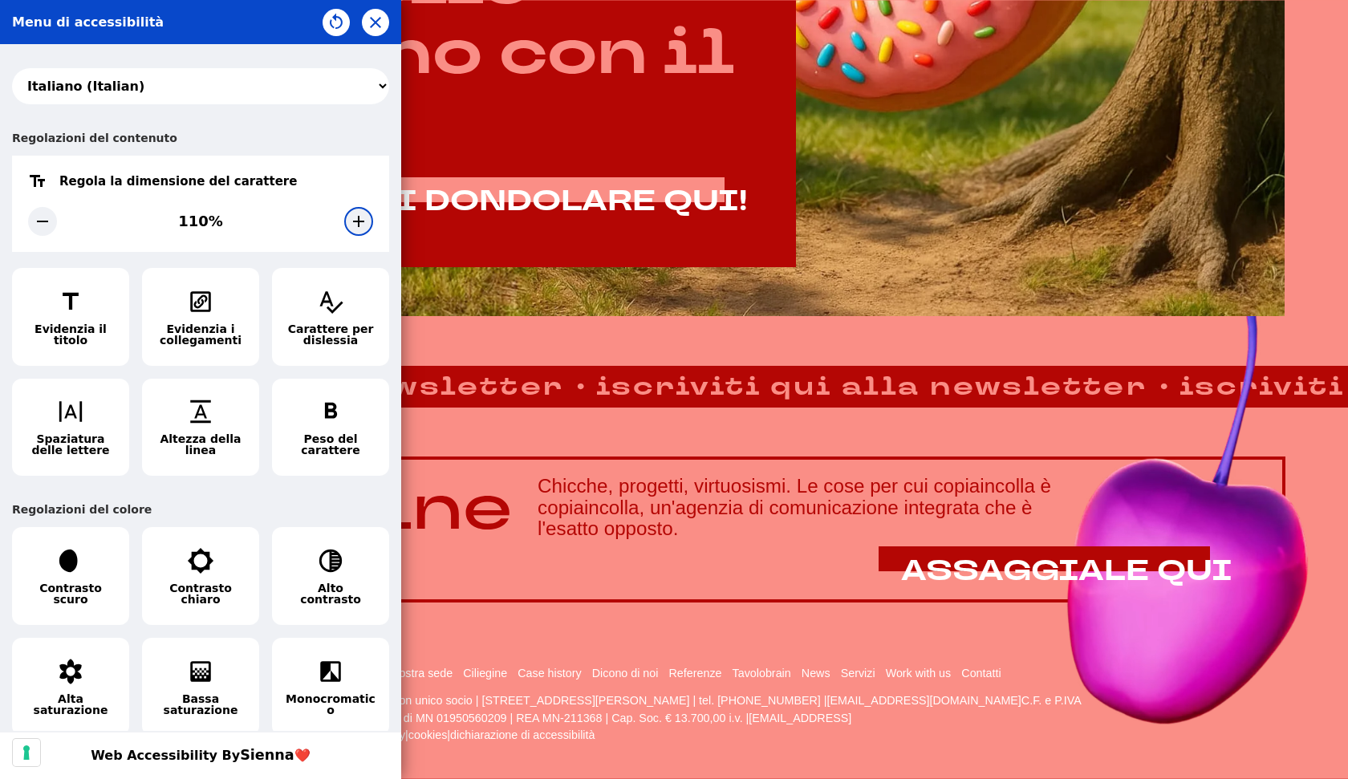
click at [364, 214] on icon at bounding box center [358, 221] width 19 height 19
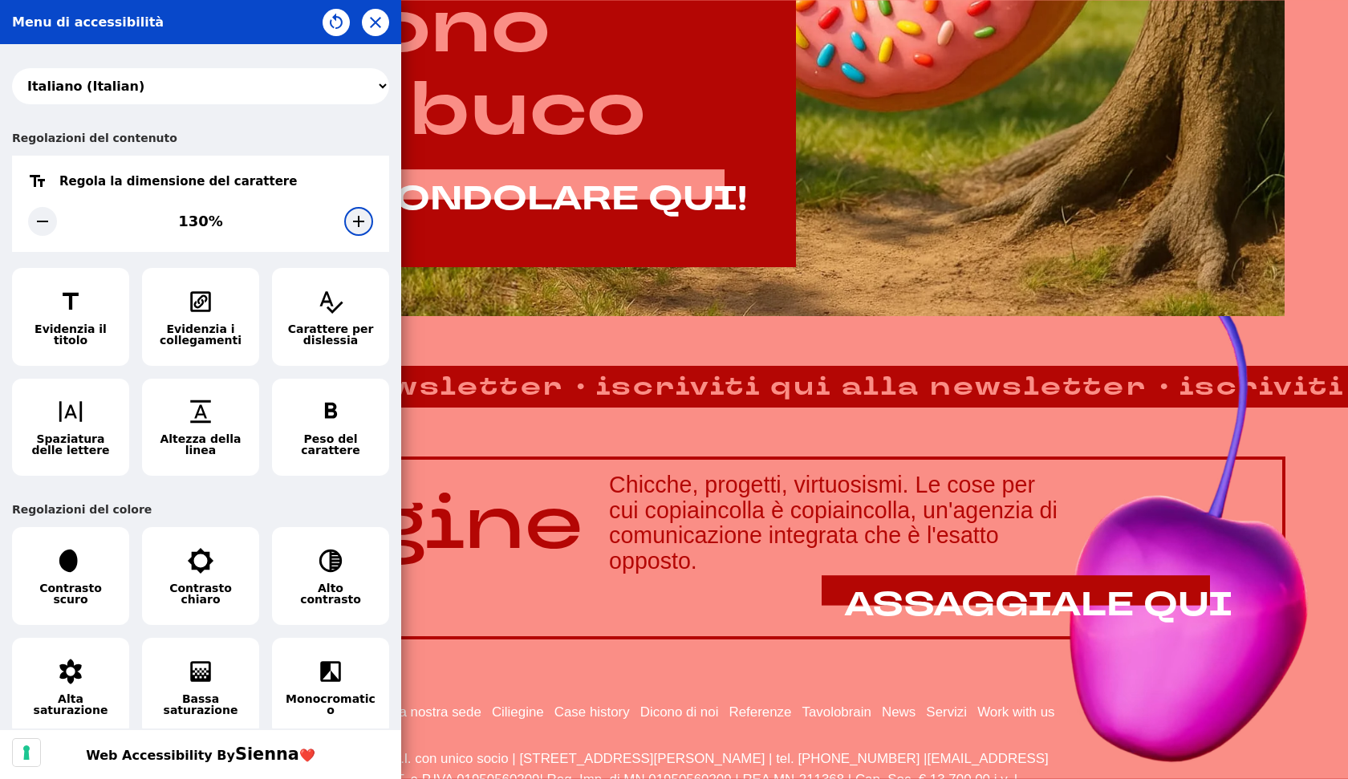
click at [364, 214] on icon at bounding box center [358, 221] width 19 height 19
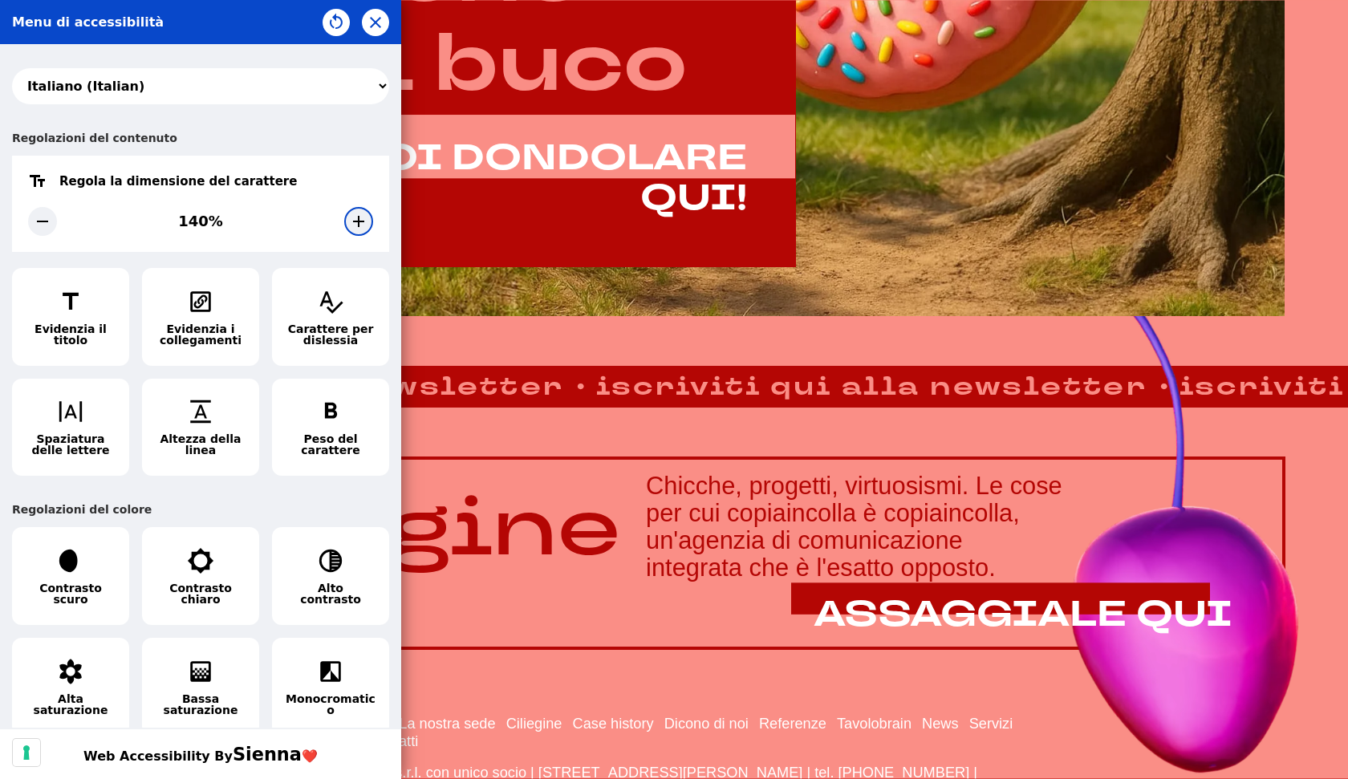
click at [364, 214] on icon at bounding box center [358, 221] width 19 height 19
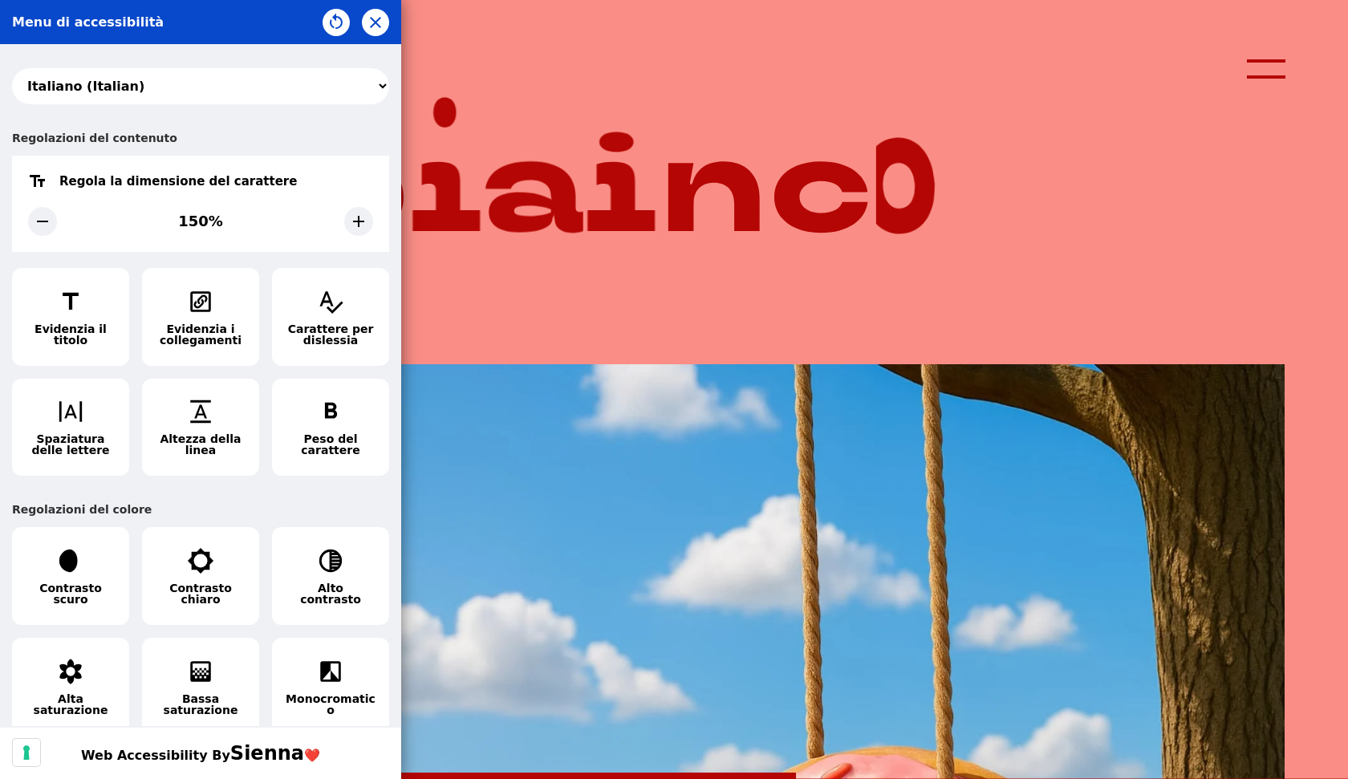
scroll to position [0, 0]
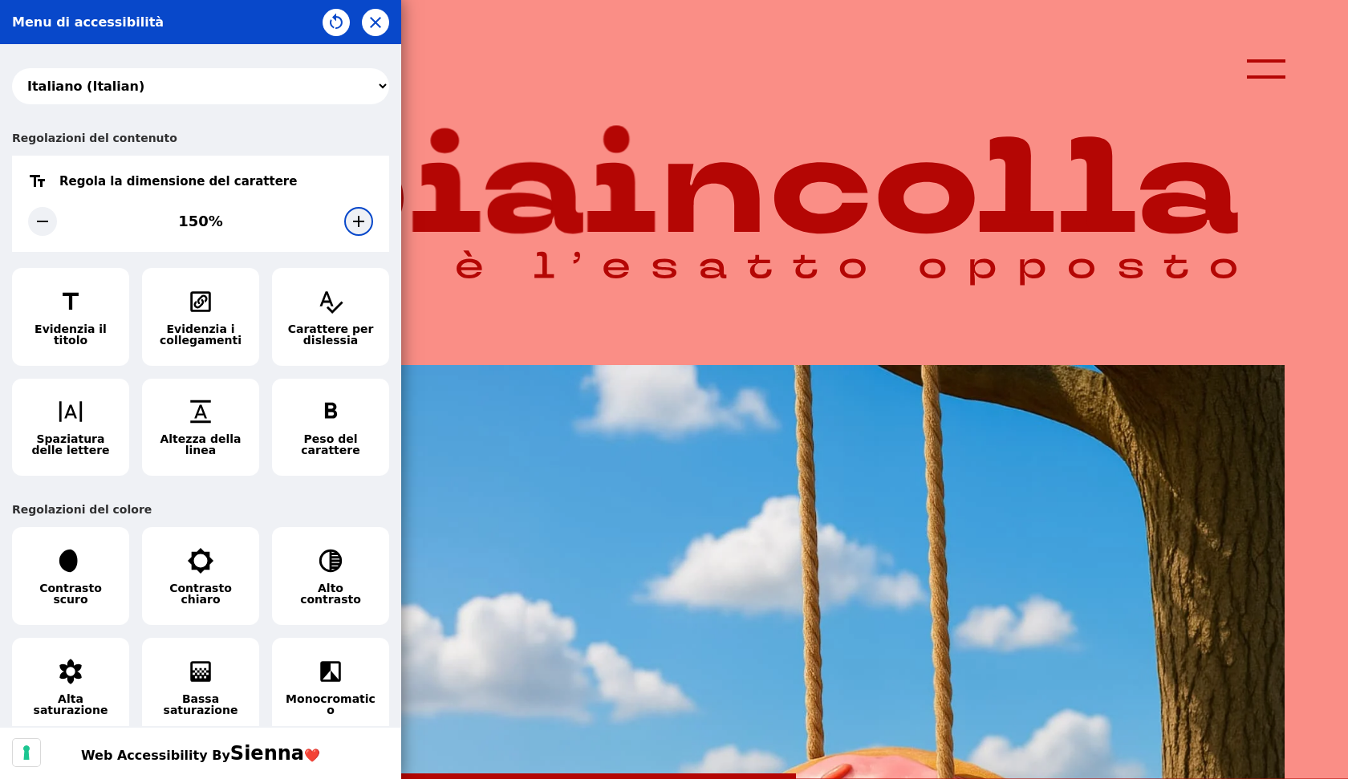
click at [362, 220] on icon at bounding box center [358, 221] width 19 height 19
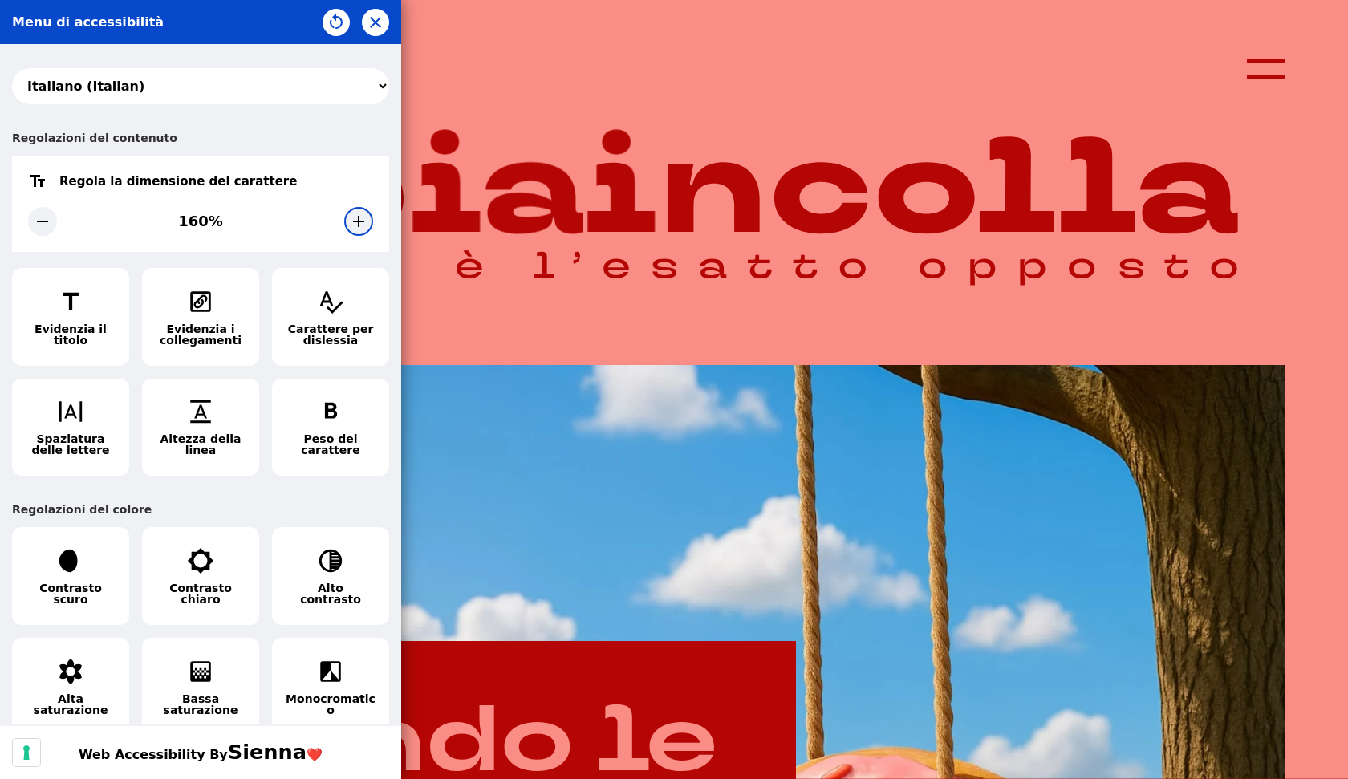
click at [362, 220] on icon at bounding box center [358, 221] width 19 height 19
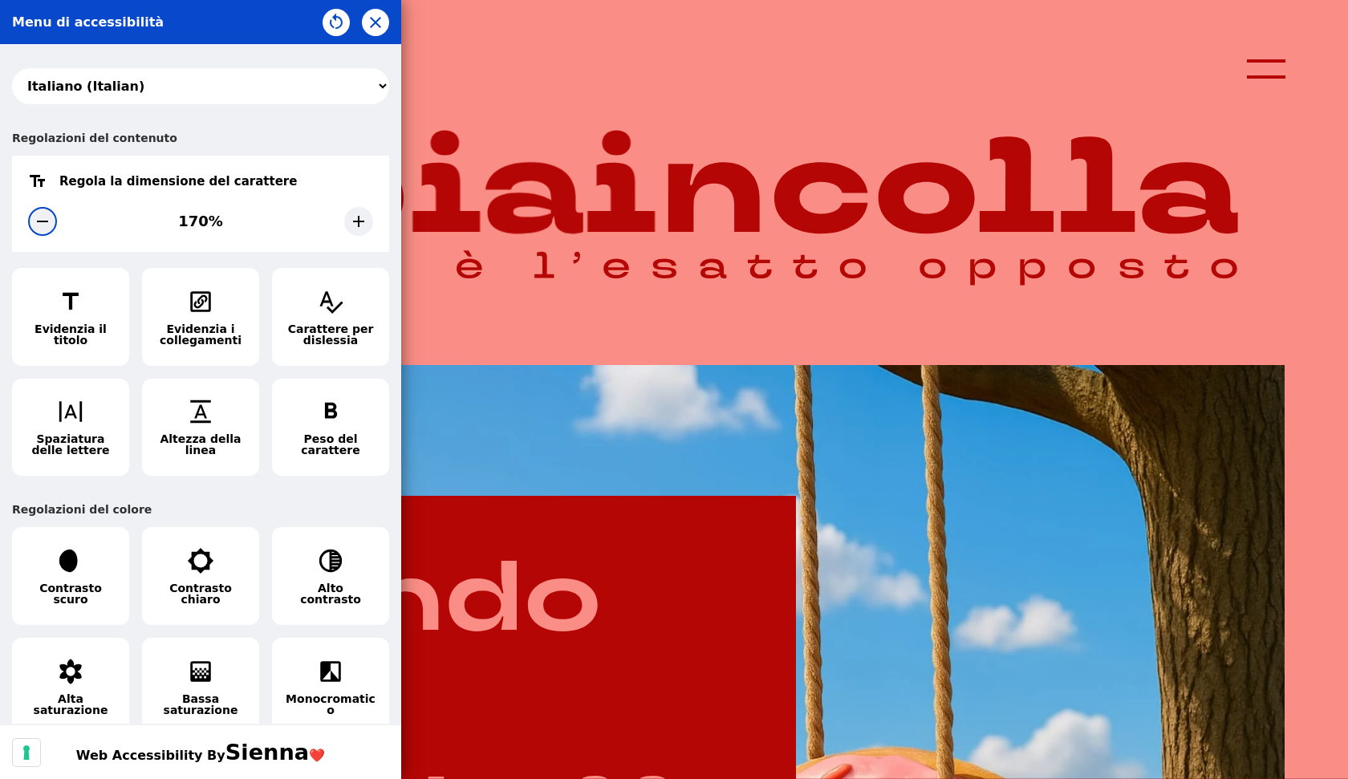
click at [49, 225] on icon at bounding box center [42, 221] width 19 height 19
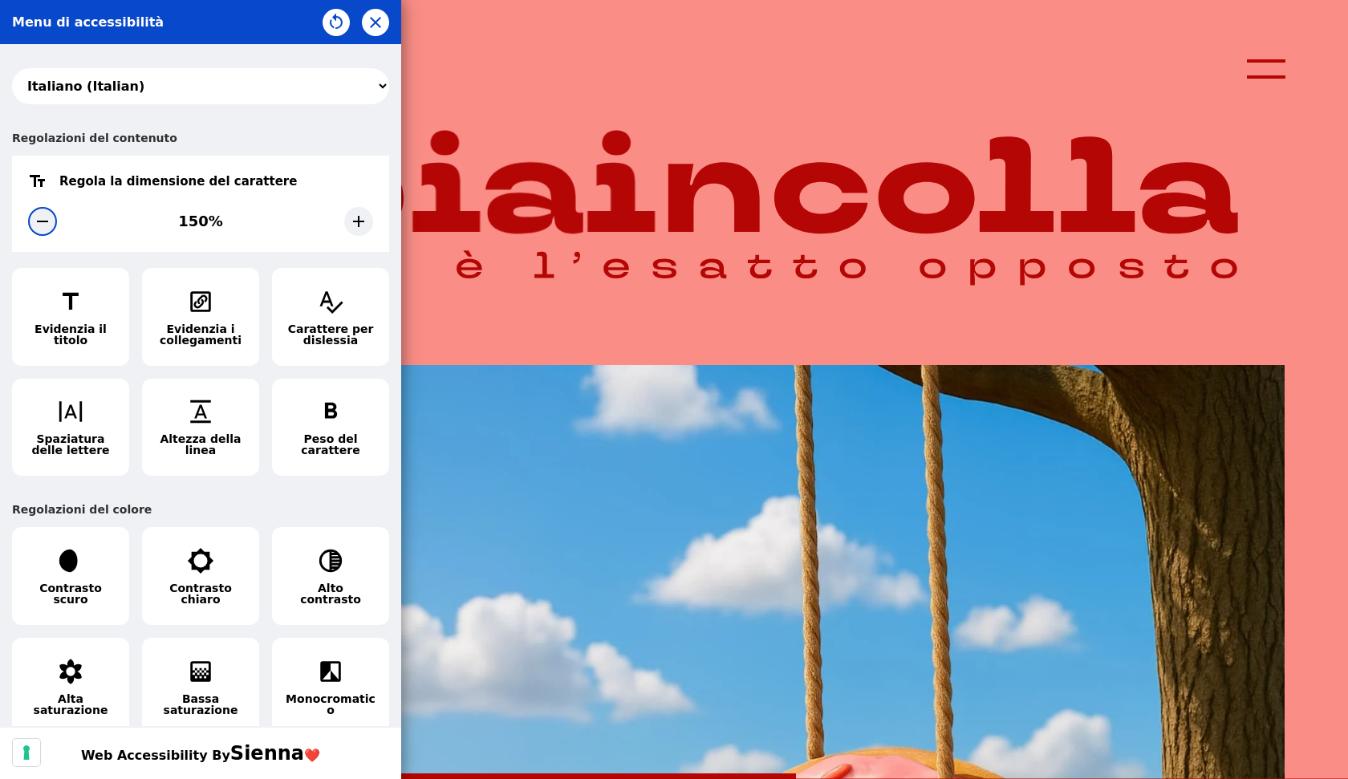
click at [49, 225] on icon at bounding box center [42, 221] width 19 height 19
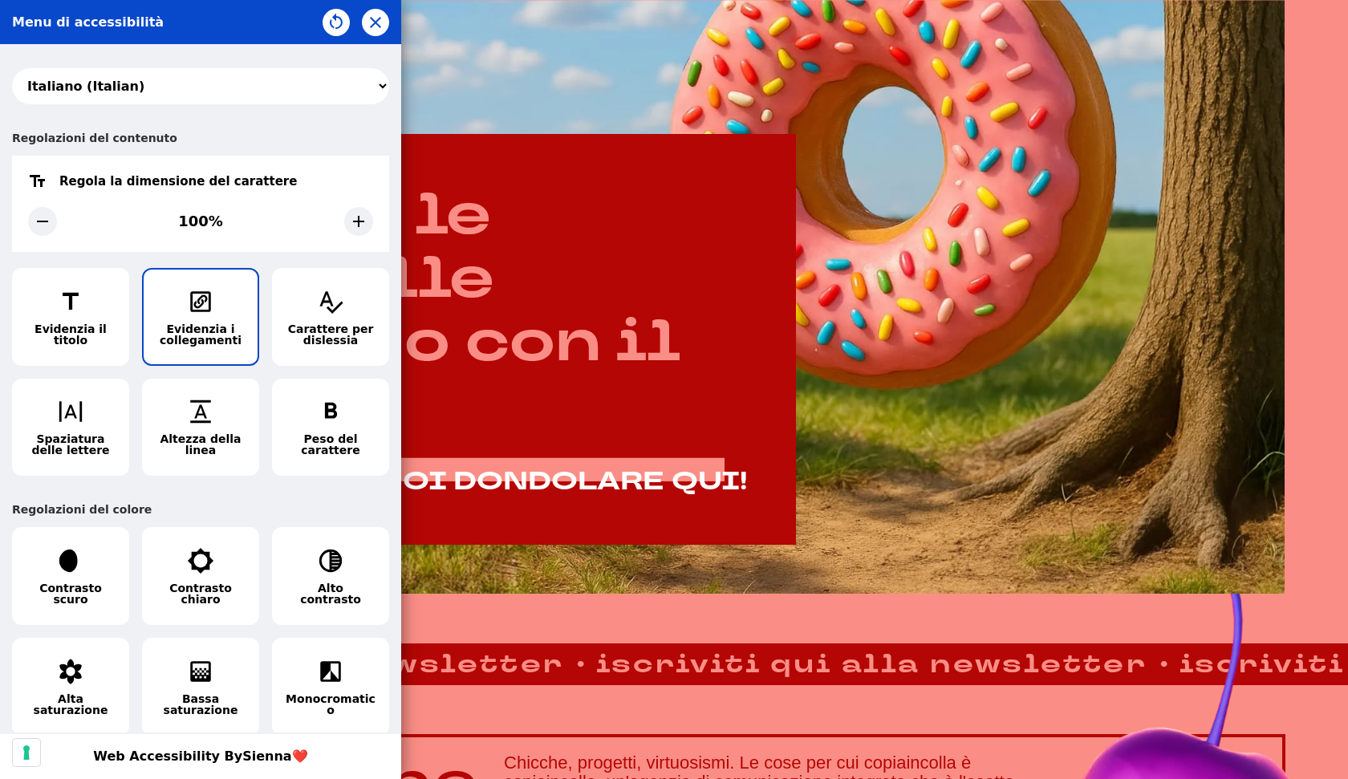
drag, startPoint x: 232, startPoint y: 271, endPoint x: 242, endPoint y: 265, distance: 12.2
click at [233, 270] on button "Evidenzia i collegamenti" at bounding box center [200, 317] width 117 height 98
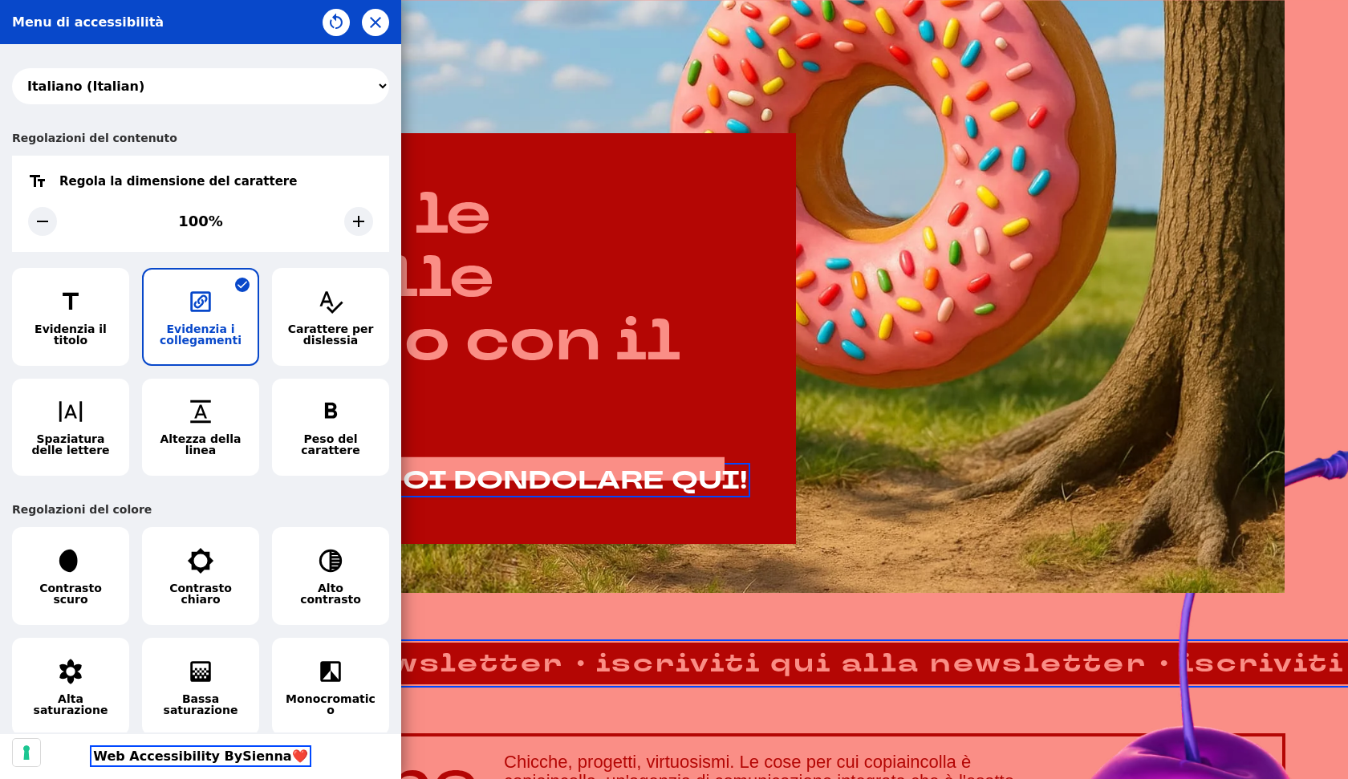
click at [261, 258] on div "Regolazioni del contenuto Regola la dimensione del carattere 100% Evidenzia il …" at bounding box center [200, 297] width 377 height 355
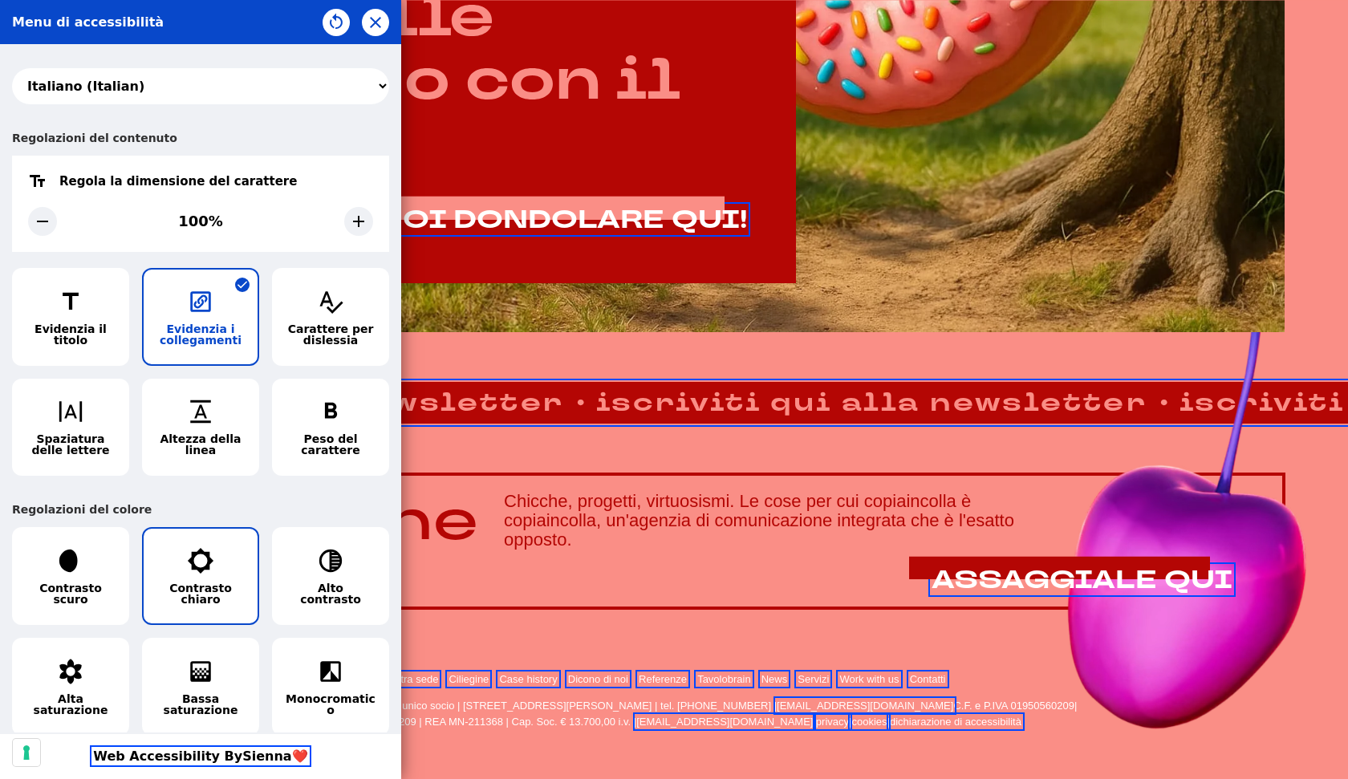
scroll to position [1100, 0]
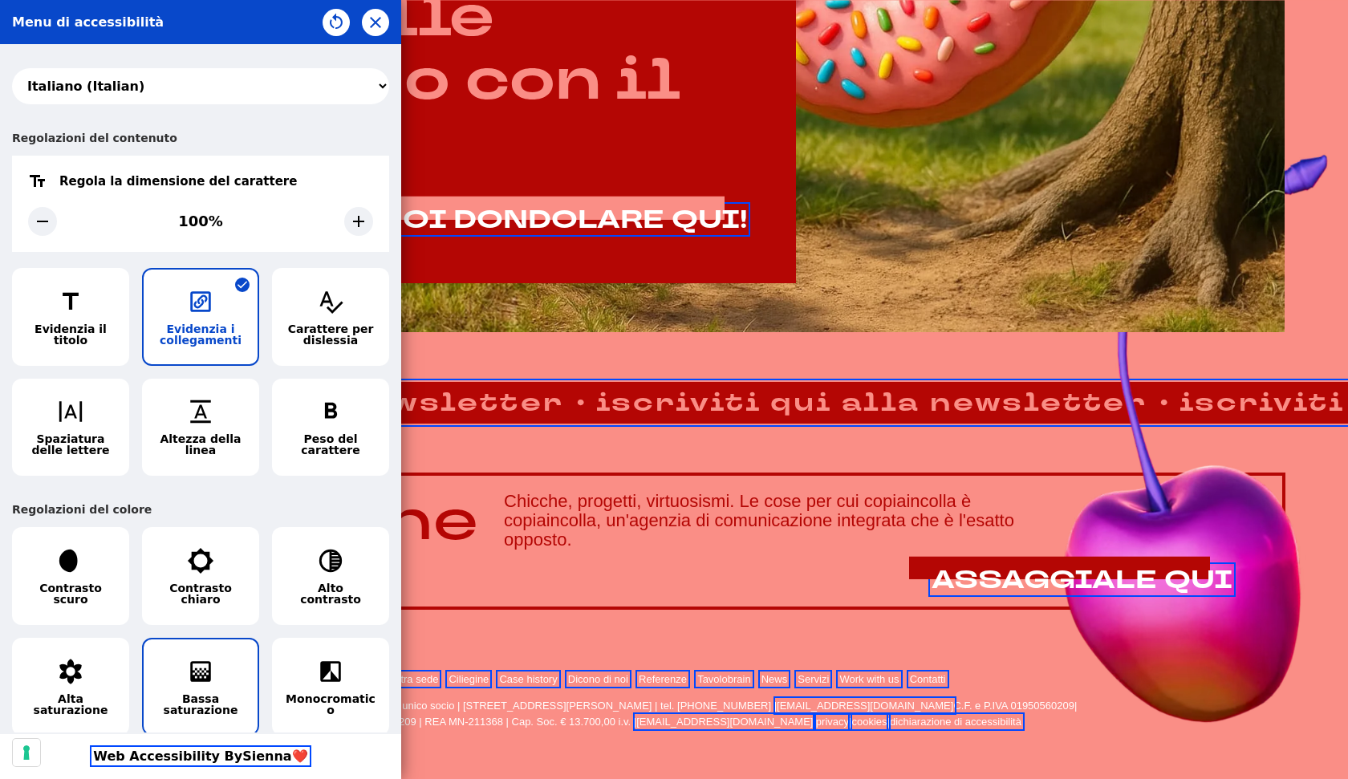
click at [213, 675] on icon "button" at bounding box center [200, 671] width 27 height 27
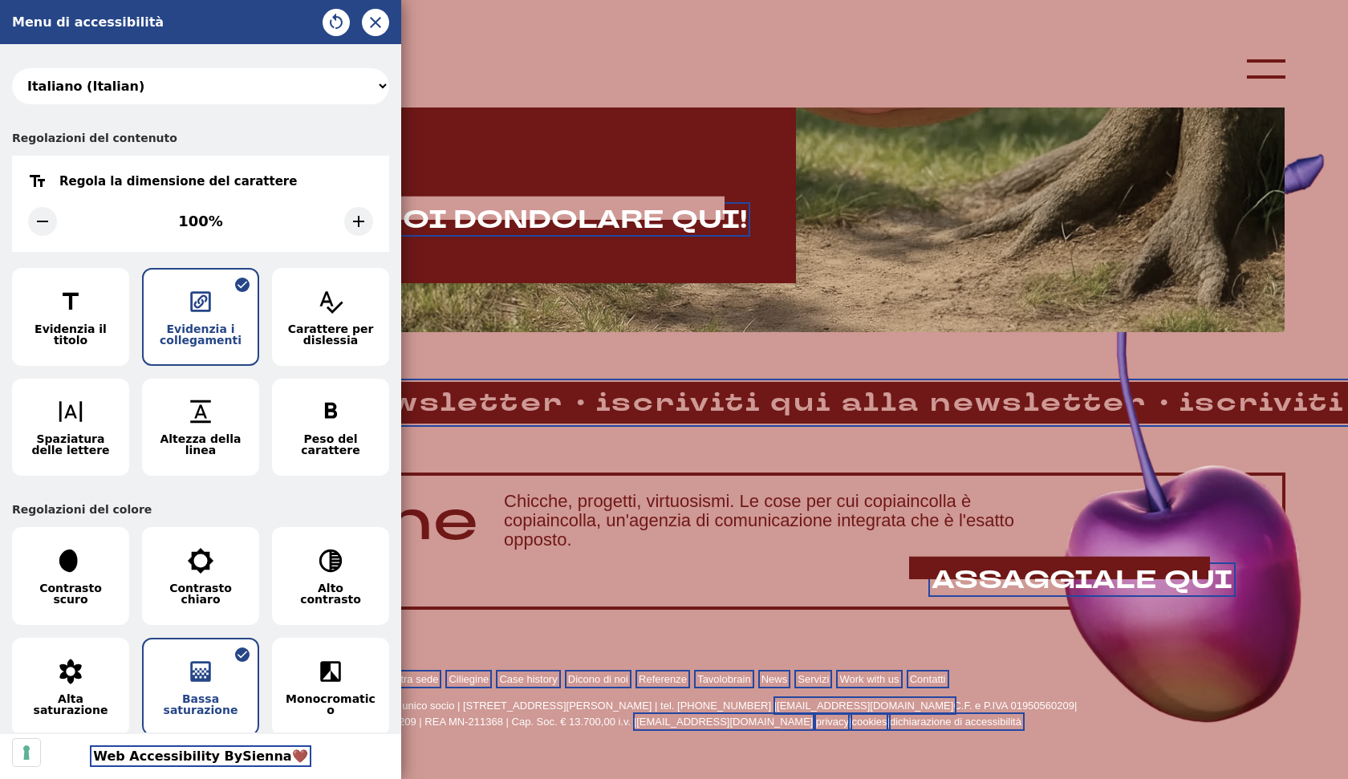
click at [204, 663] on icon "button" at bounding box center [200, 671] width 27 height 27
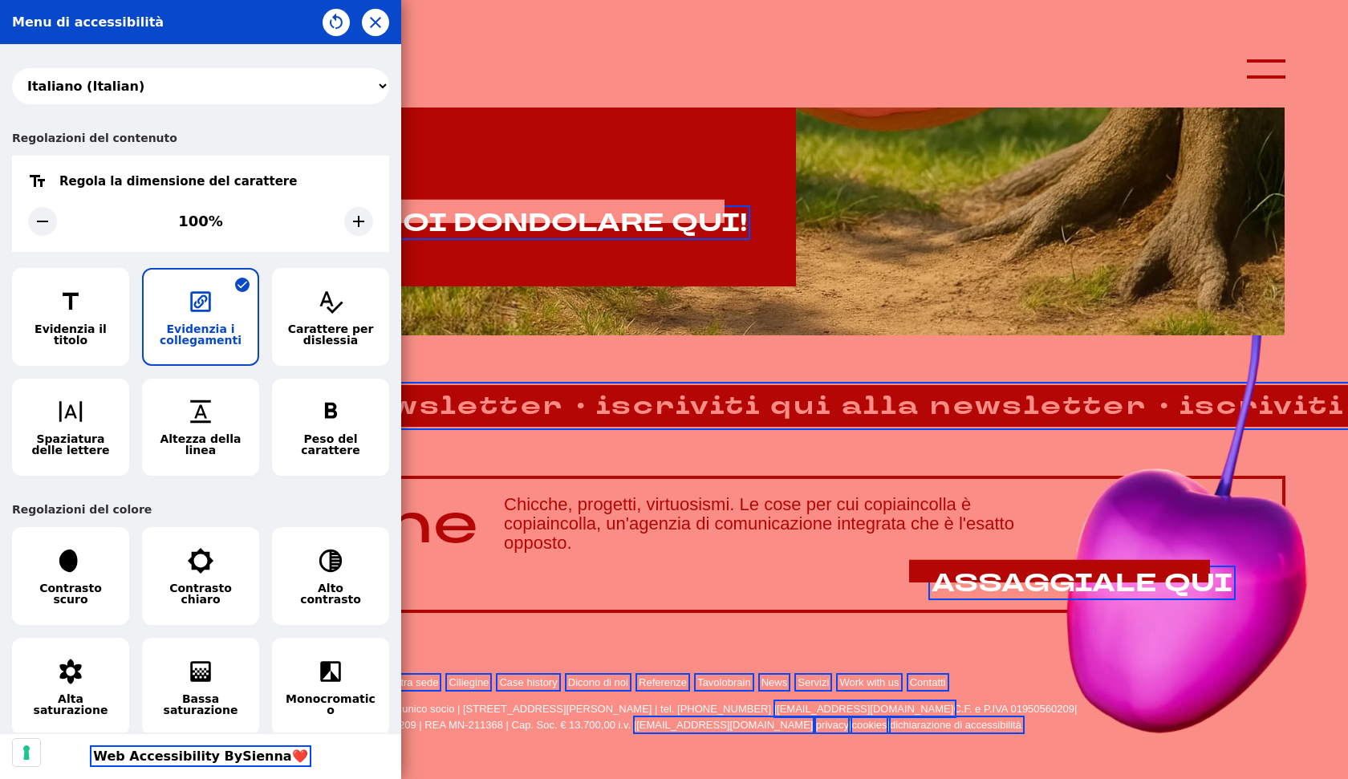
scroll to position [1081, 0]
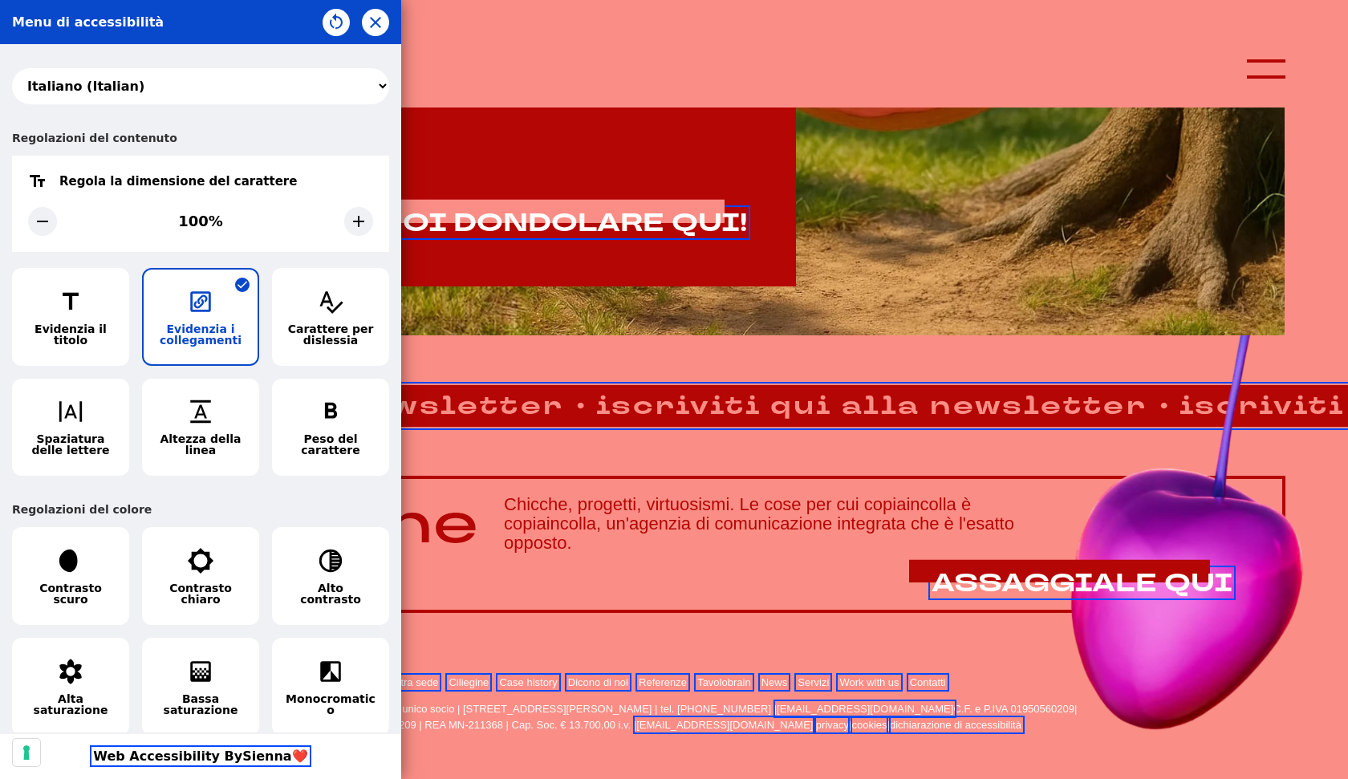
click at [389, 22] on div "Menu di accessibilità" at bounding box center [200, 22] width 401 height 44
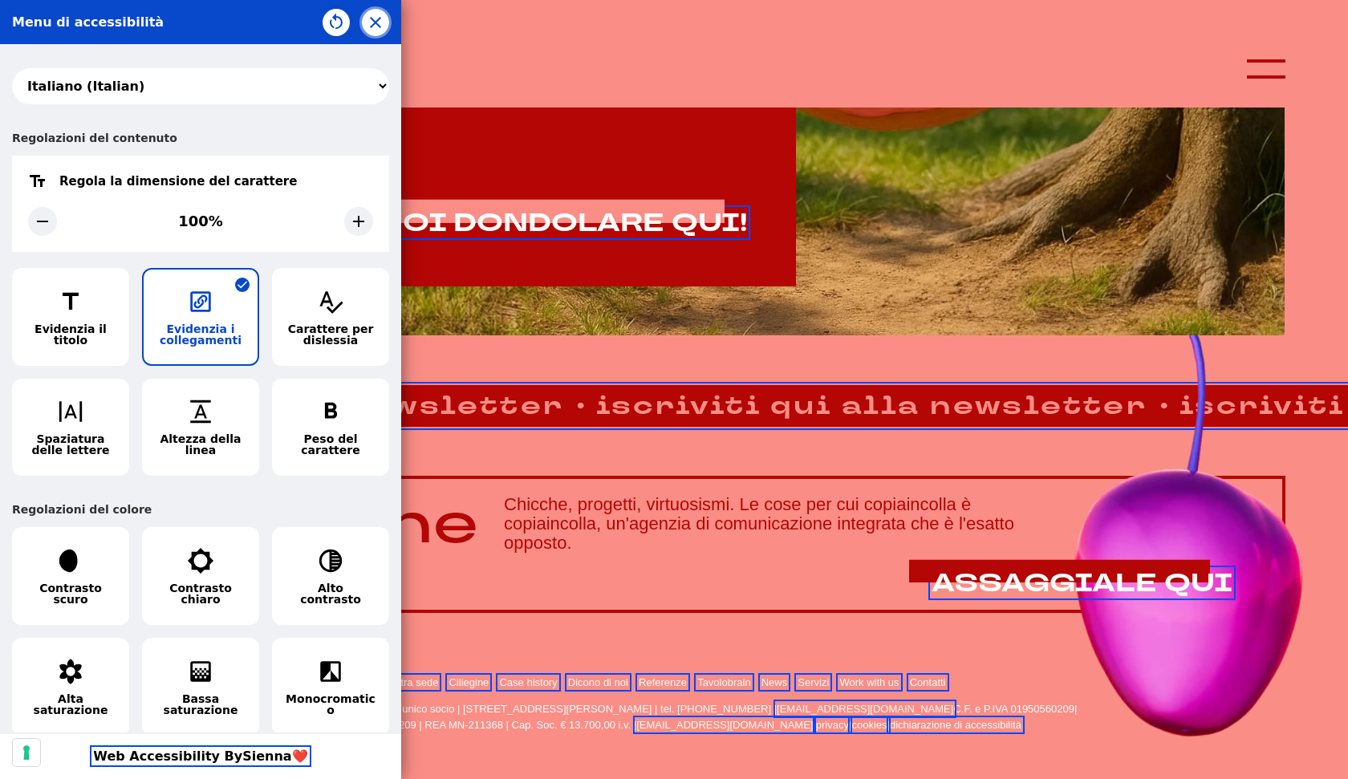
click at [383, 24] on icon "button" at bounding box center [375, 22] width 19 height 19
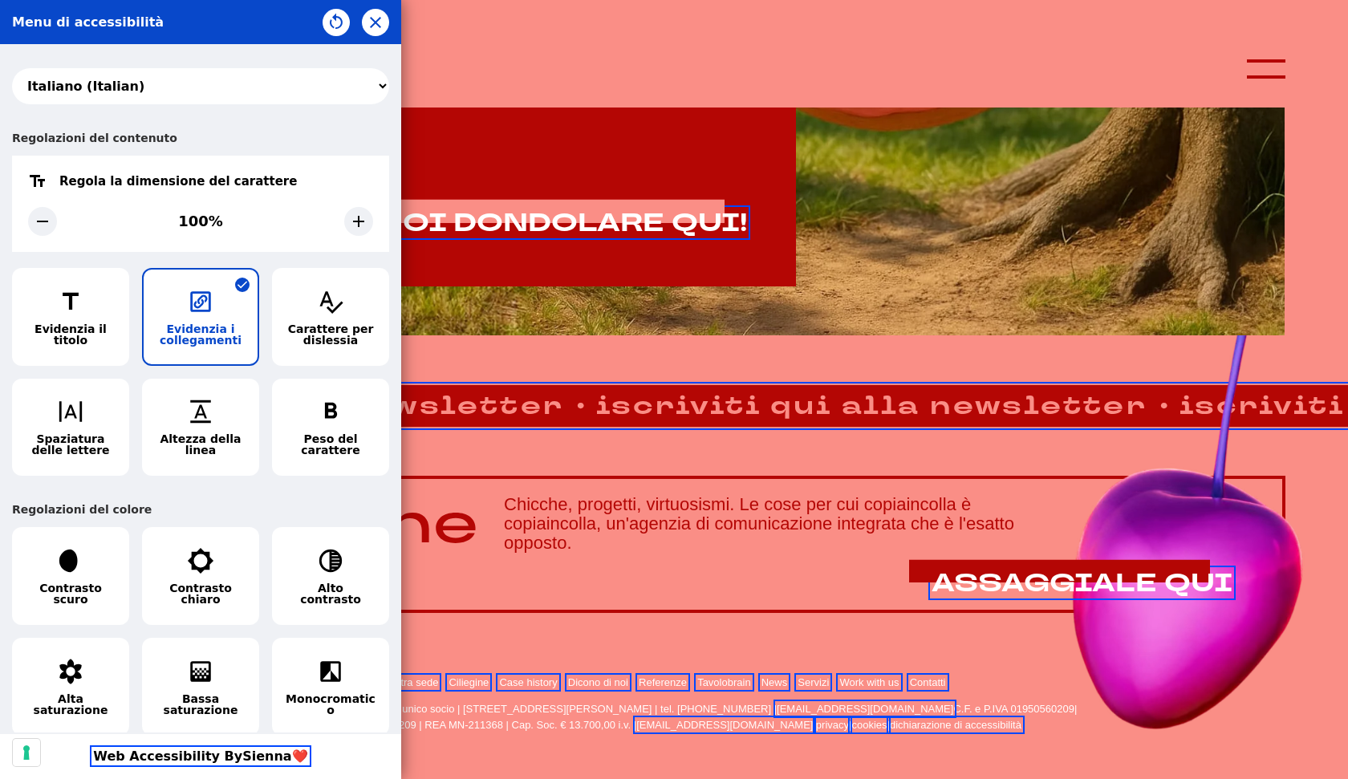
scroll to position [1082, 0]
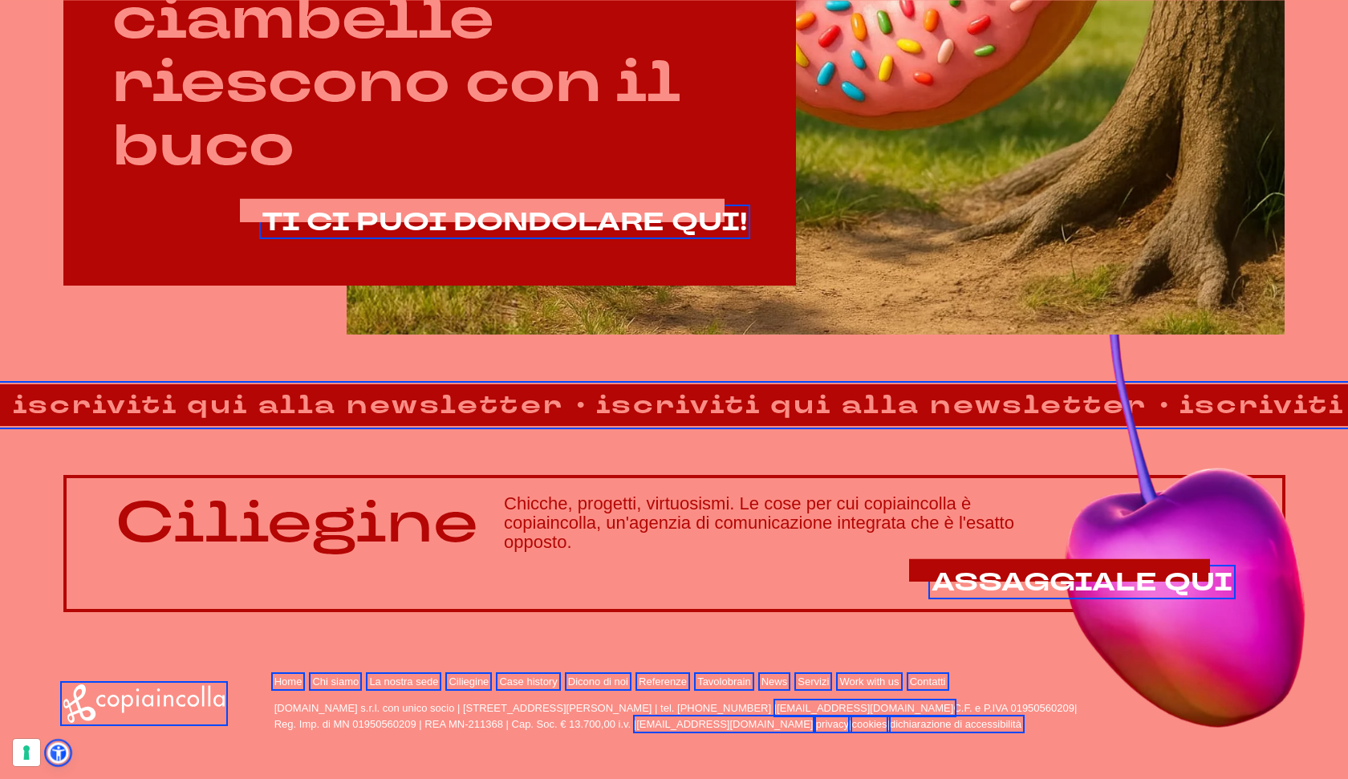
click at [68, 757] on footer "Home Chi siamo La nostra sede Ciliegine Case history" at bounding box center [674, 696] width 1348 height 169
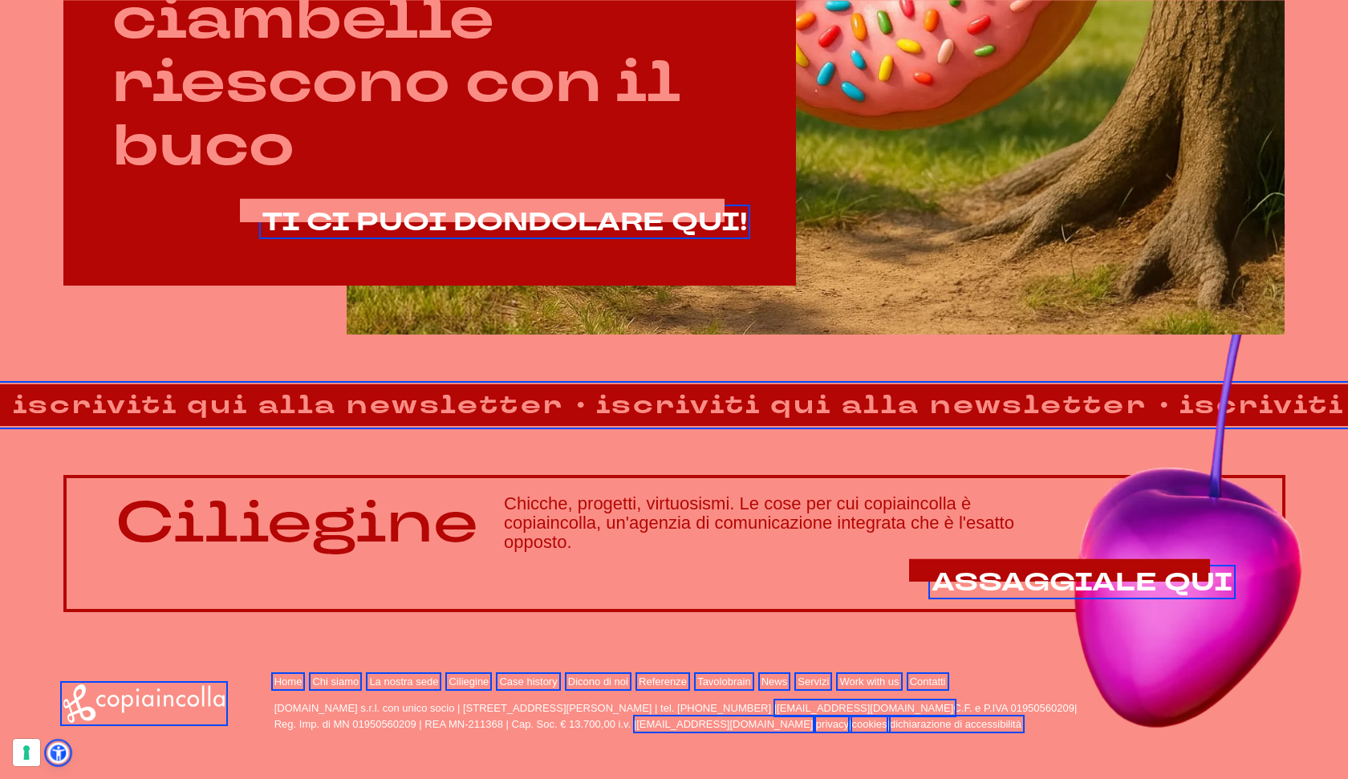
click at [63, 757] on icon at bounding box center [58, 752] width 17 height 17
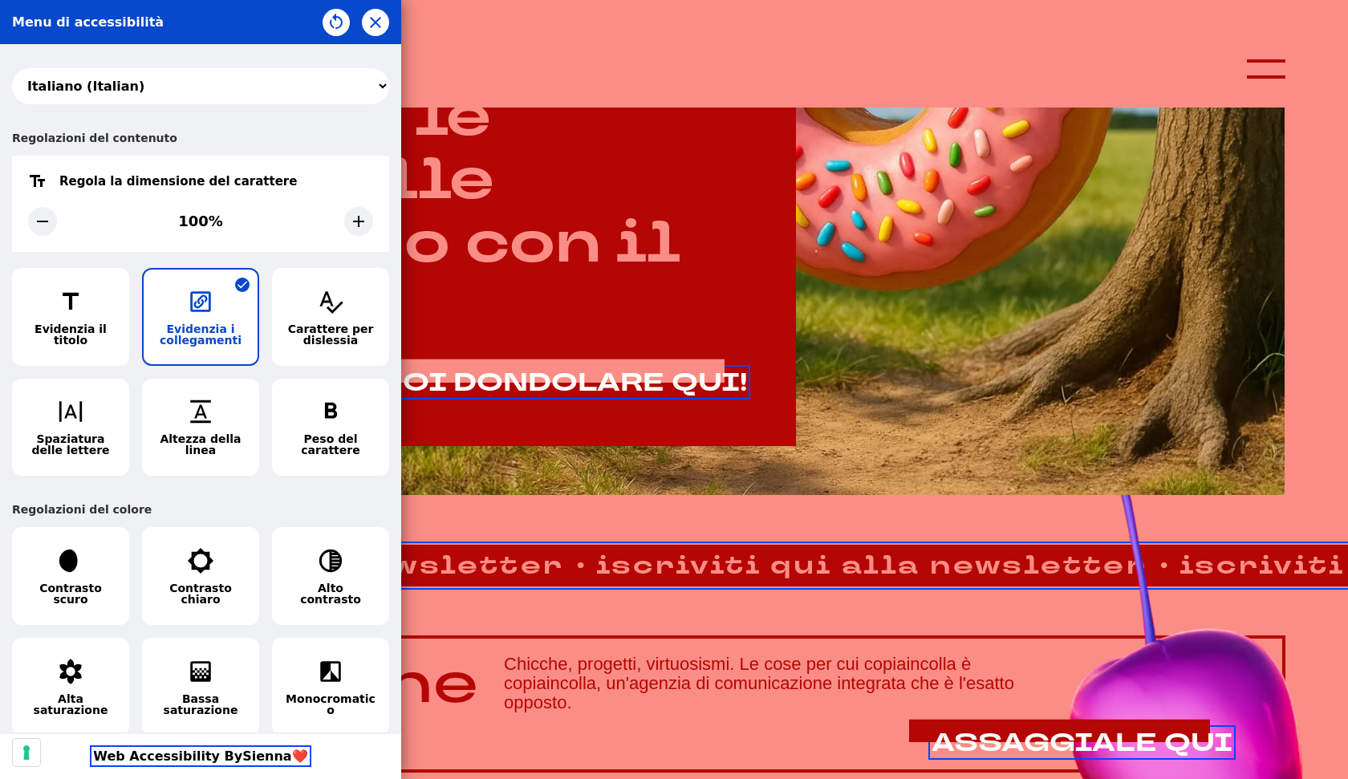
scroll to position [920, 0]
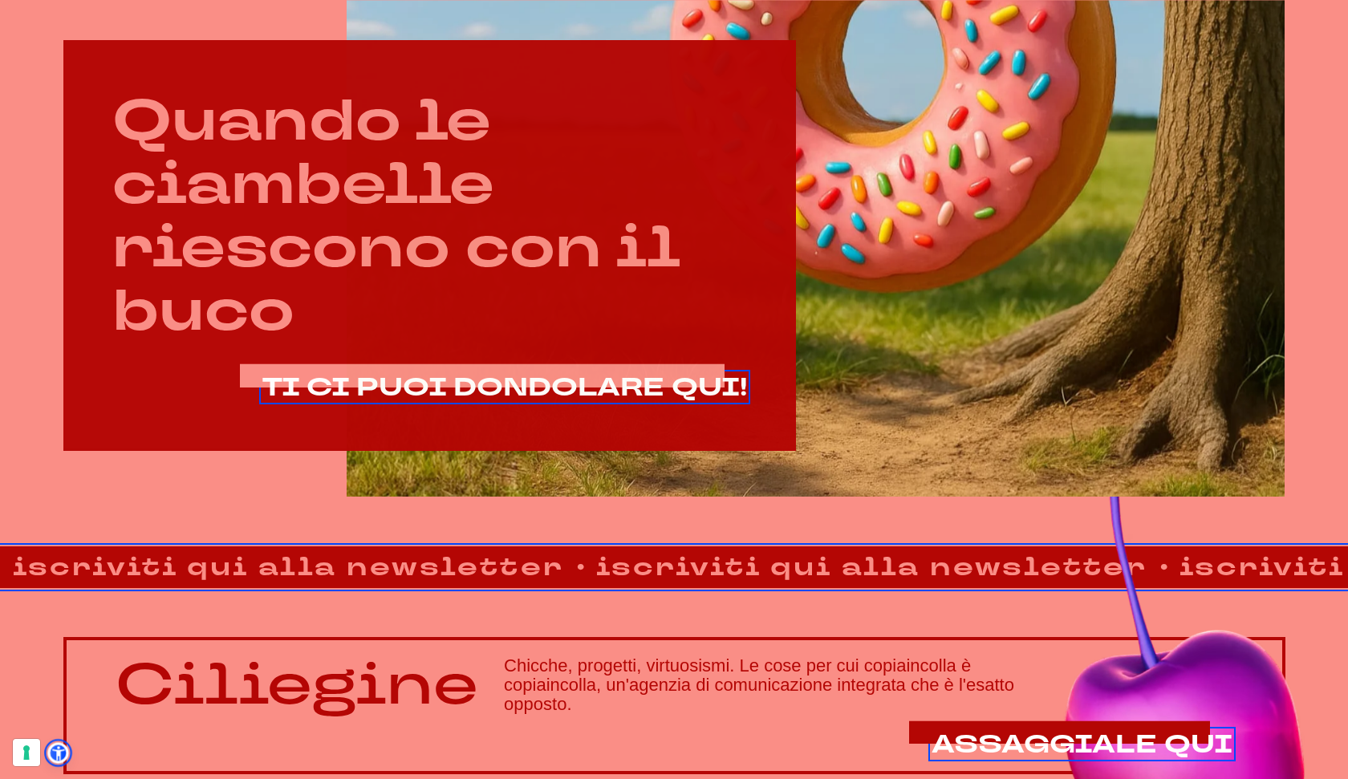
click at [60, 760] on icon at bounding box center [58, 752] width 17 height 17
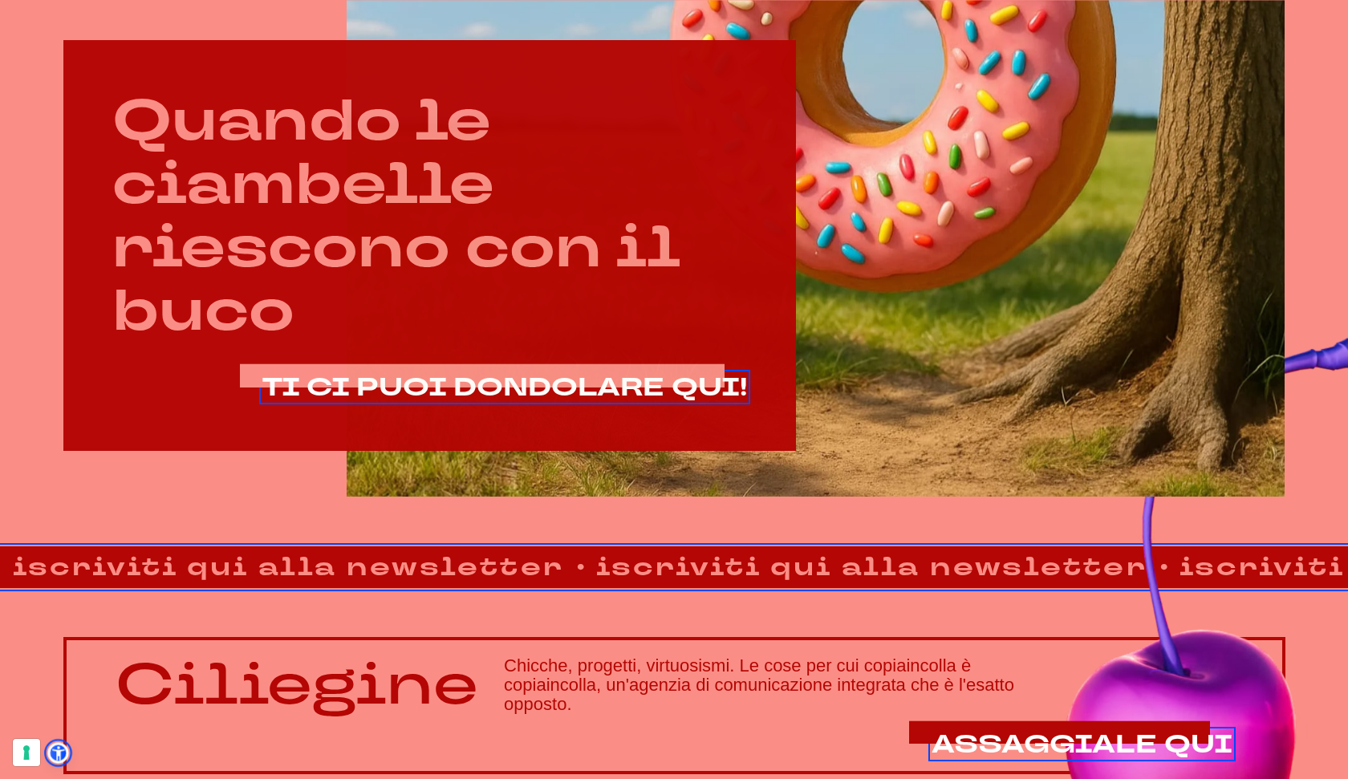
select select "it"
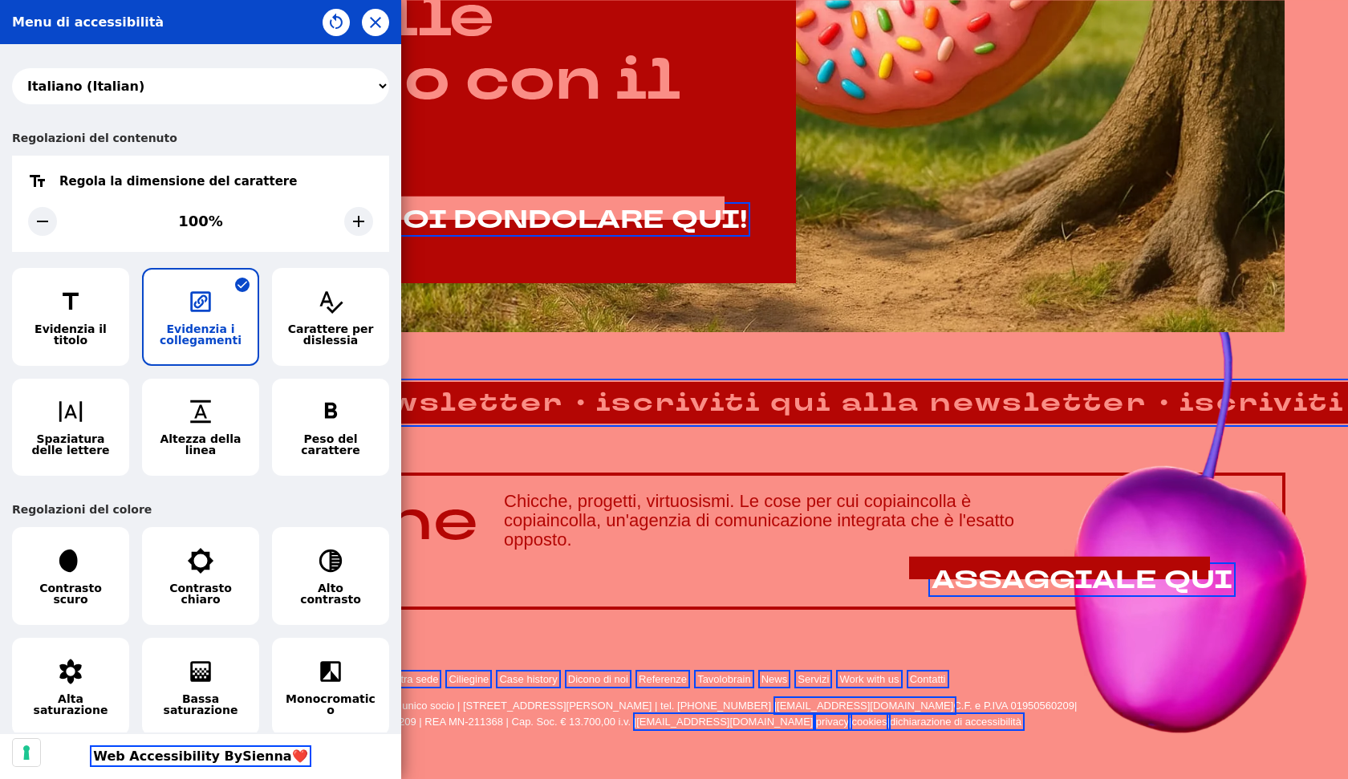
click at [222, 122] on div "Regolazioni del contenuto" at bounding box center [200, 137] width 377 height 35
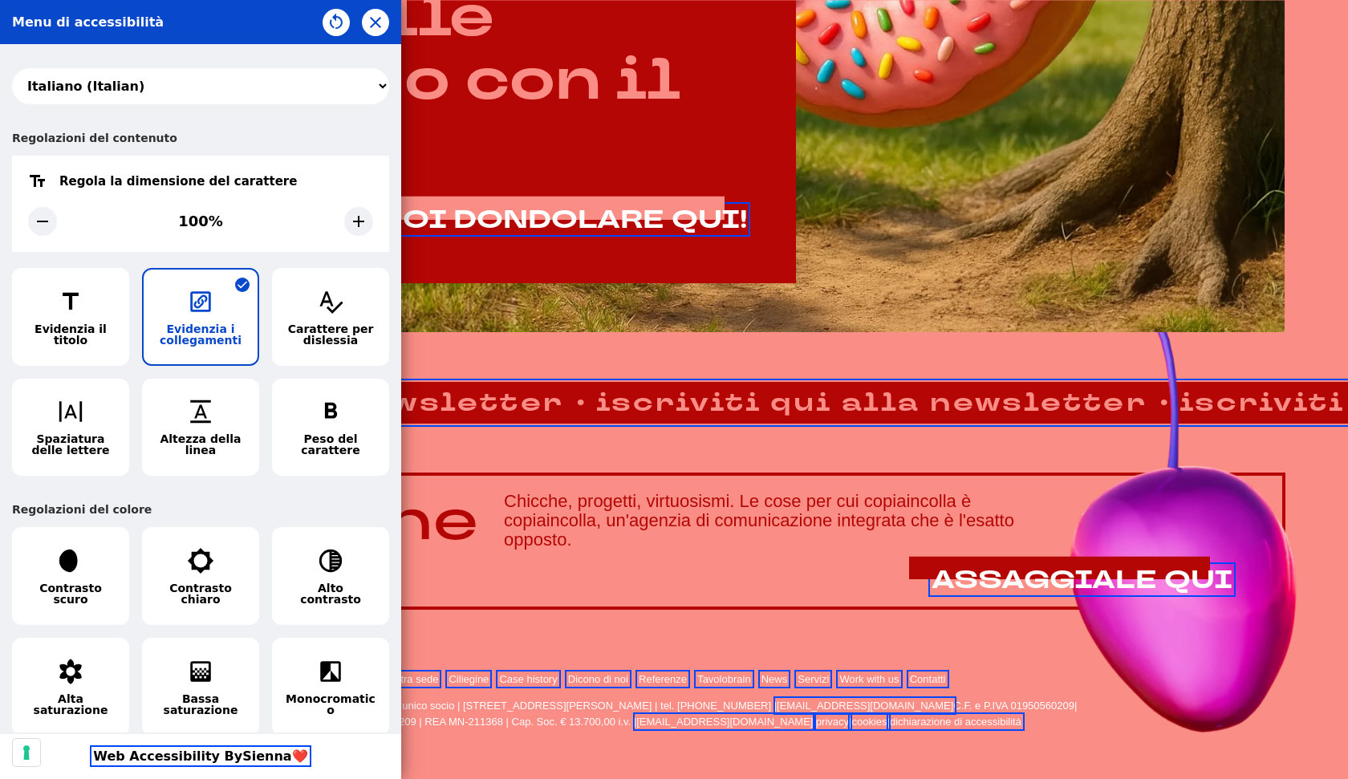
scroll to position [1100, 0]
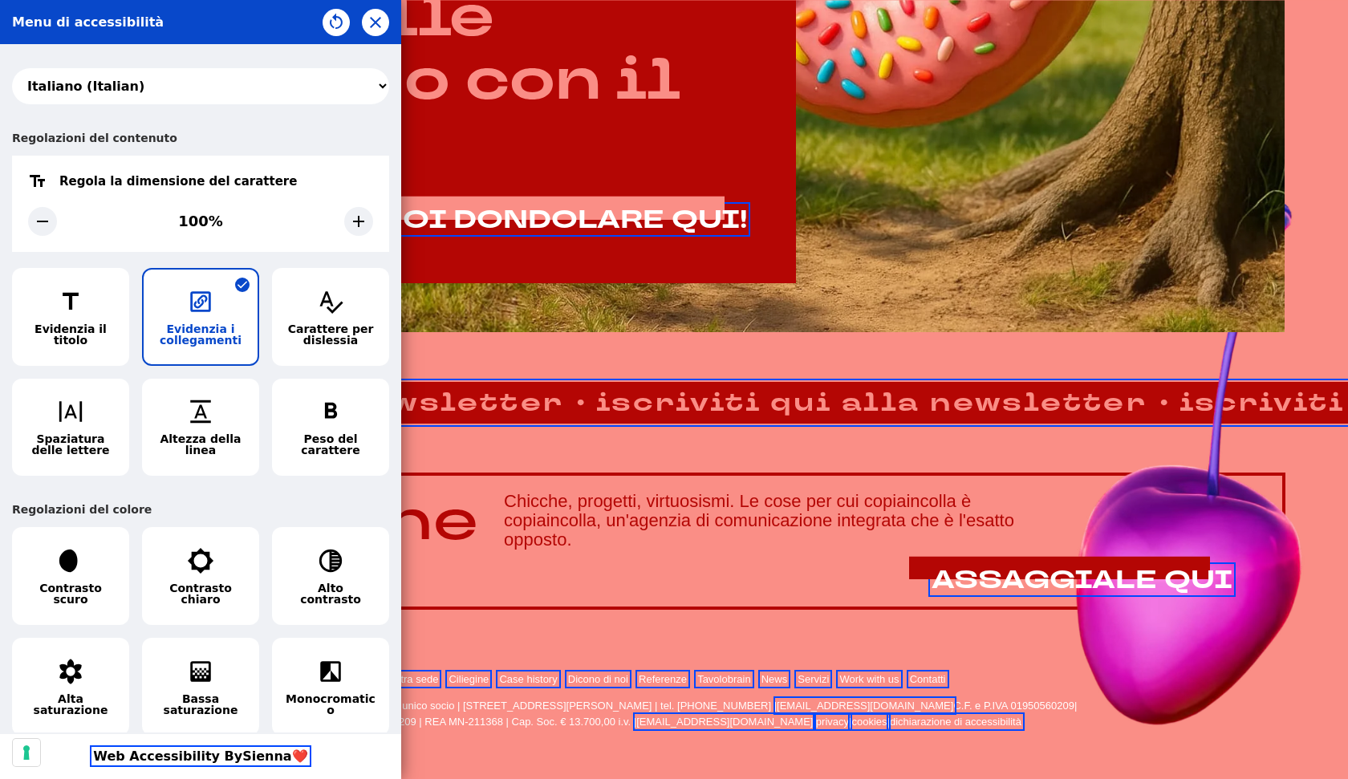
click at [261, 150] on div "Regolazioni del contenuto" at bounding box center [200, 137] width 377 height 35
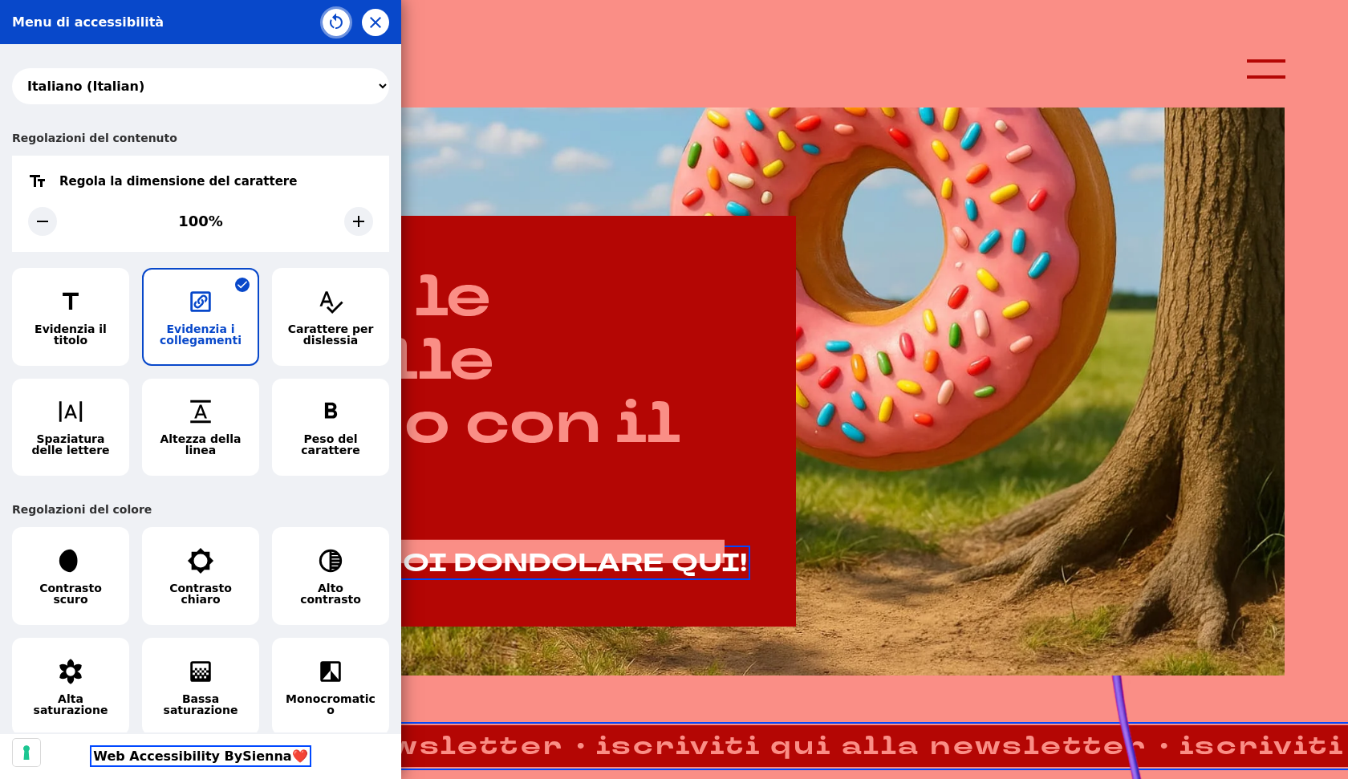
click at [338, 15] on icon "button" at bounding box center [336, 20] width 13 height 15
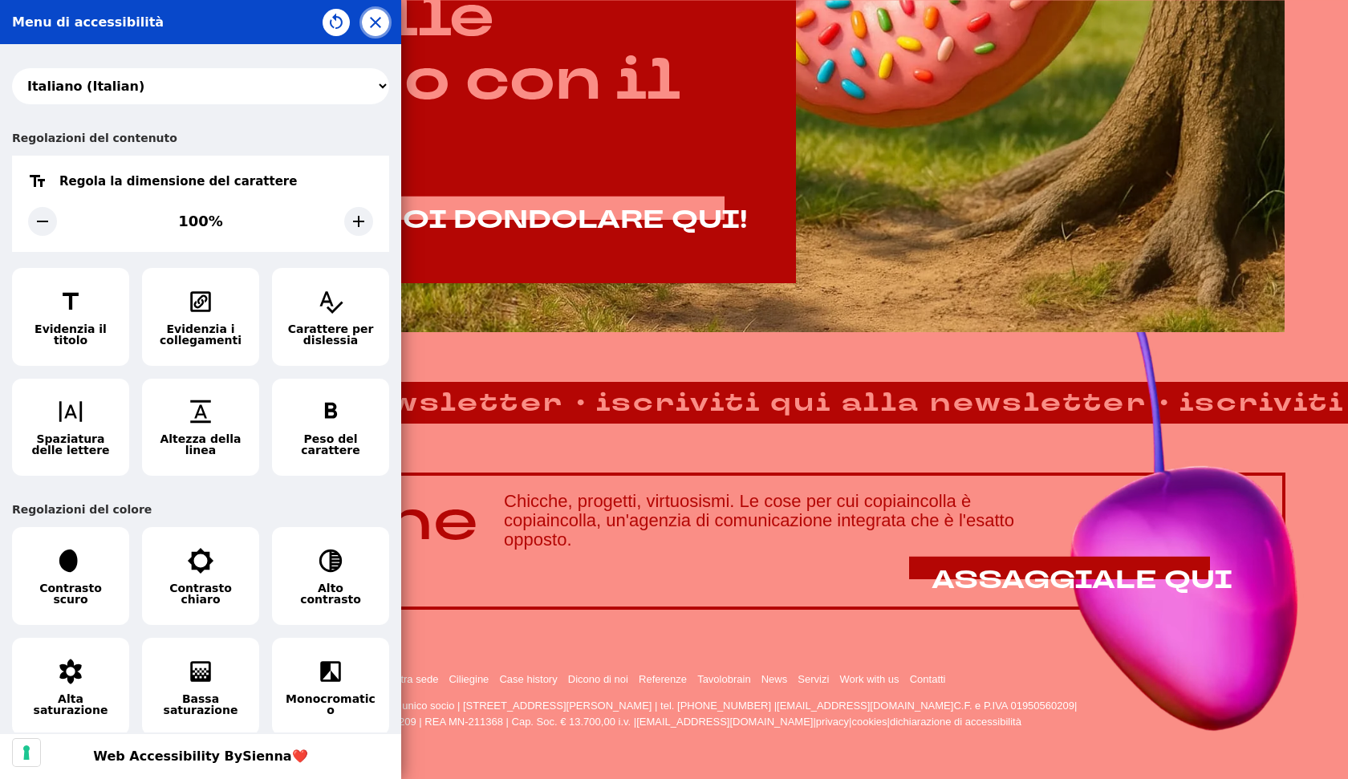
click at [375, 29] on icon "button" at bounding box center [375, 22] width 19 height 19
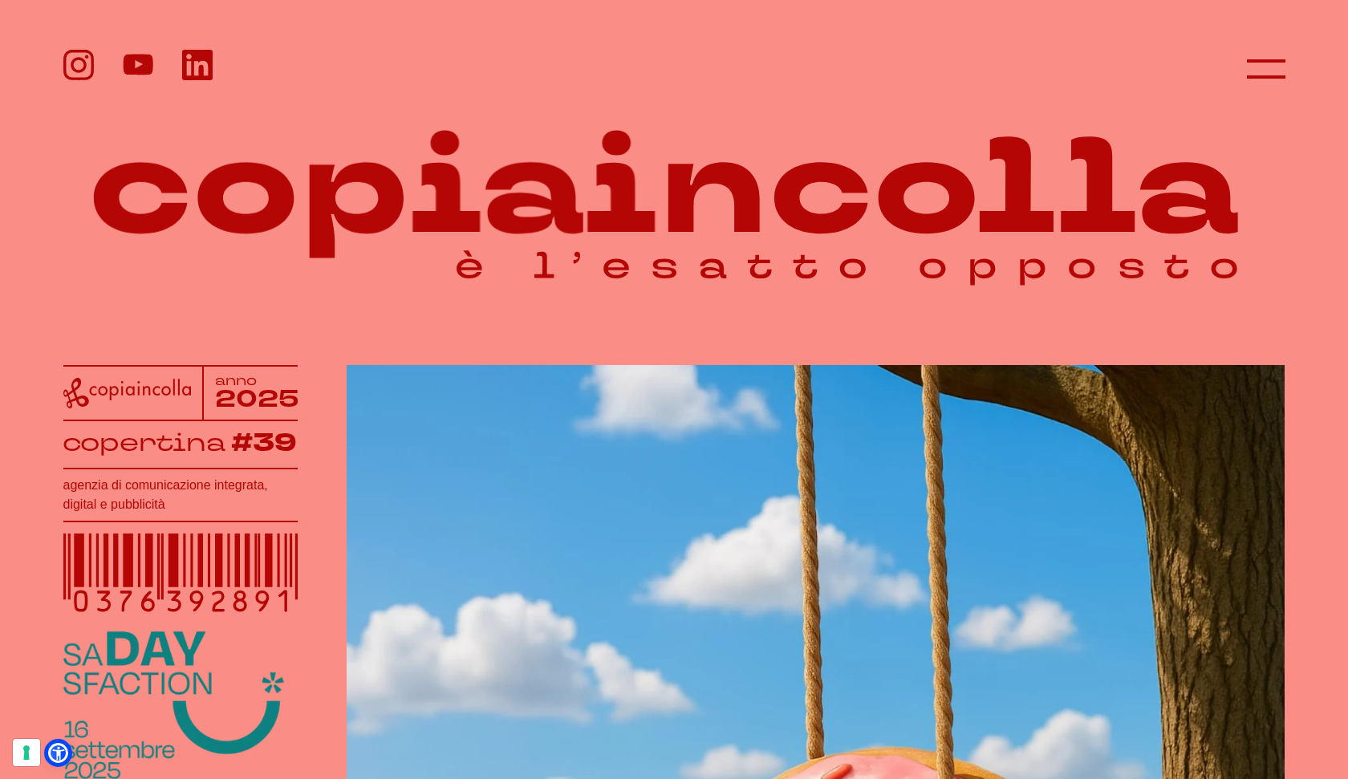
scroll to position [0, 0]
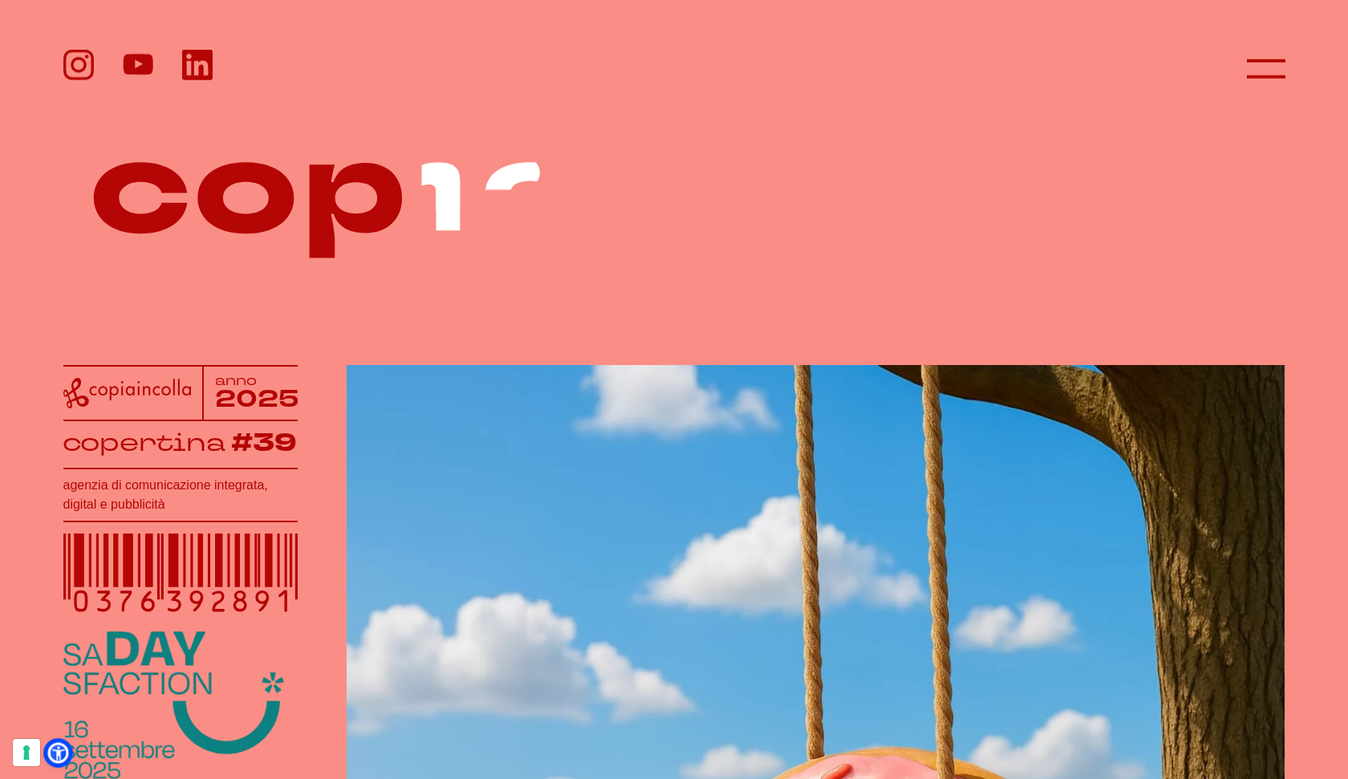
click at [63, 750] on icon at bounding box center [58, 752] width 17 height 17
select select "it"
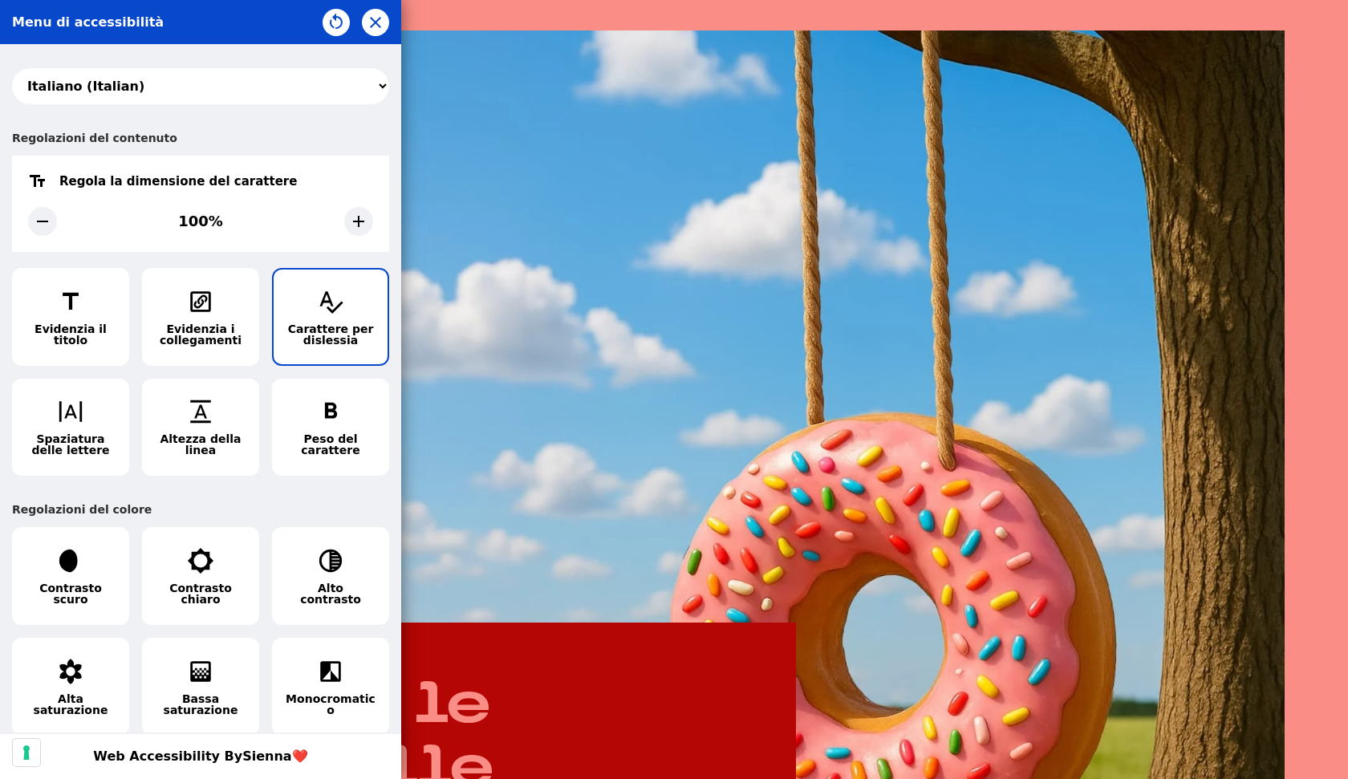
scroll to position [335, 0]
drag, startPoint x: 330, startPoint y: 321, endPoint x: 335, endPoint y: 346, distance: 25.5
click at [330, 322] on button "Carattere per dislessia" at bounding box center [330, 317] width 117 height 98
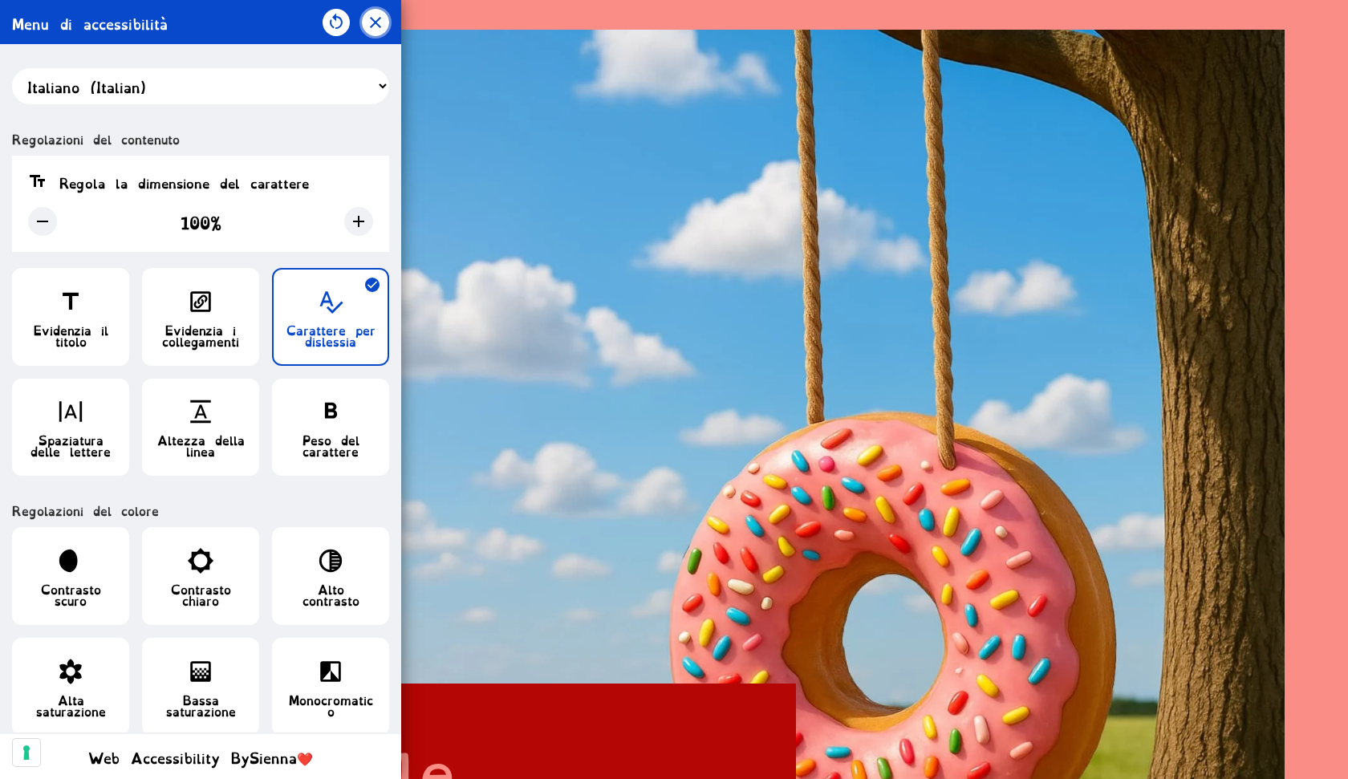
click at [379, 25] on icon "button" at bounding box center [375, 22] width 19 height 19
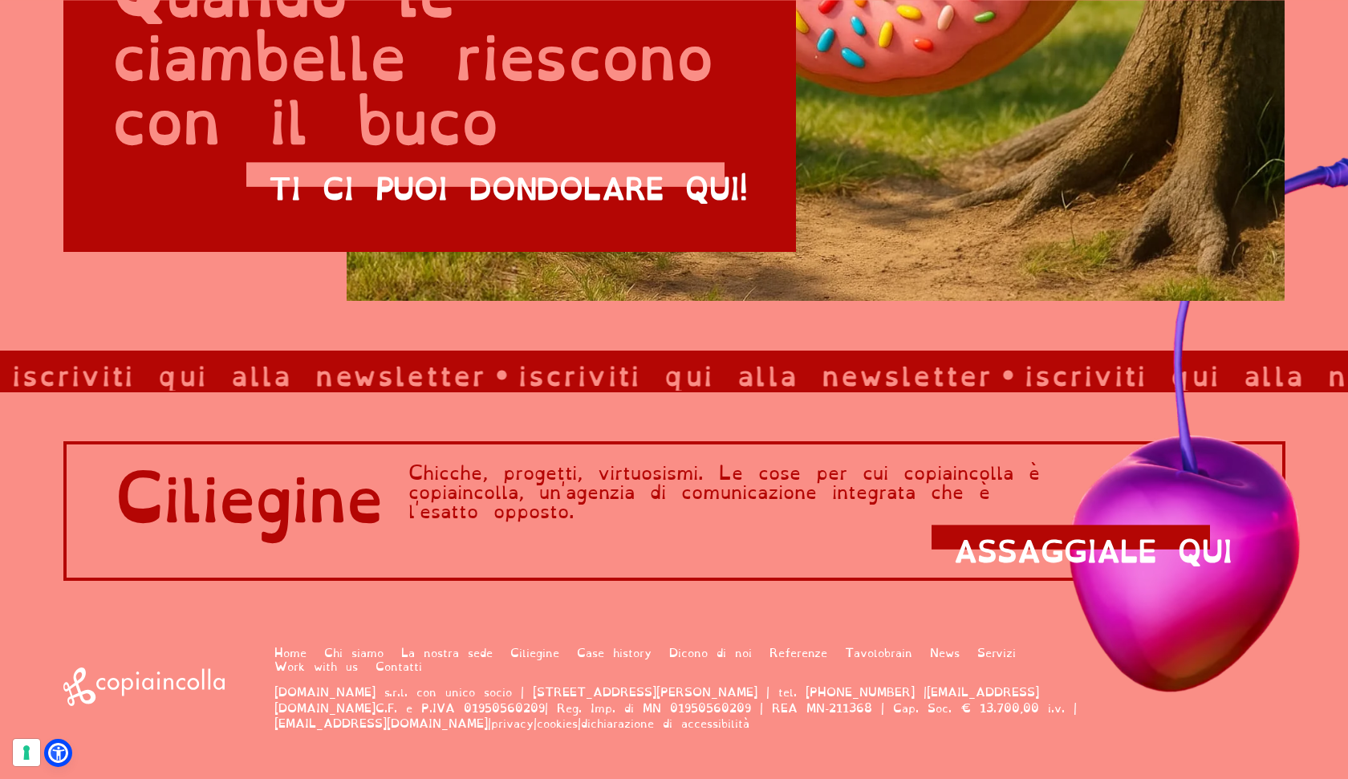
scroll to position [1117, 0]
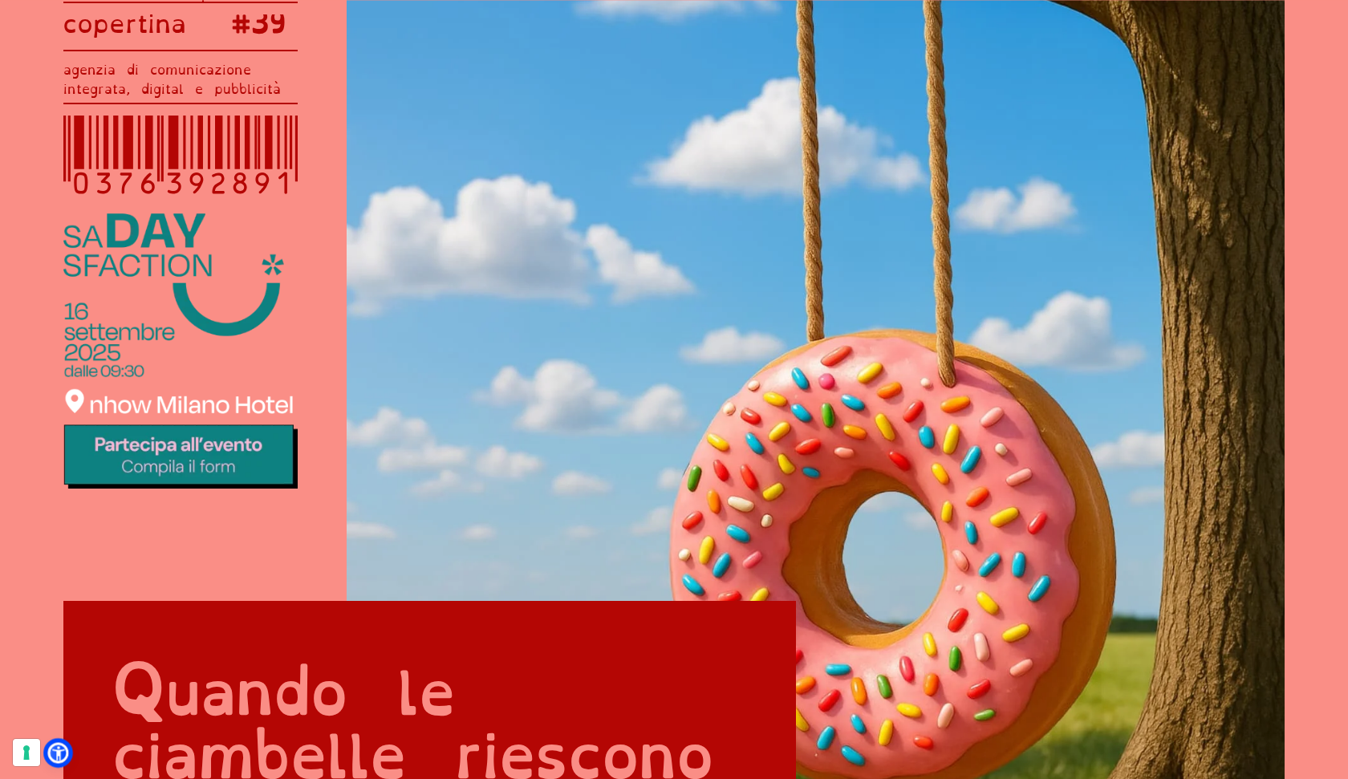
scroll to position [419, 0]
click at [62, 754] on icon at bounding box center [58, 752] width 17 height 17
select select "it"
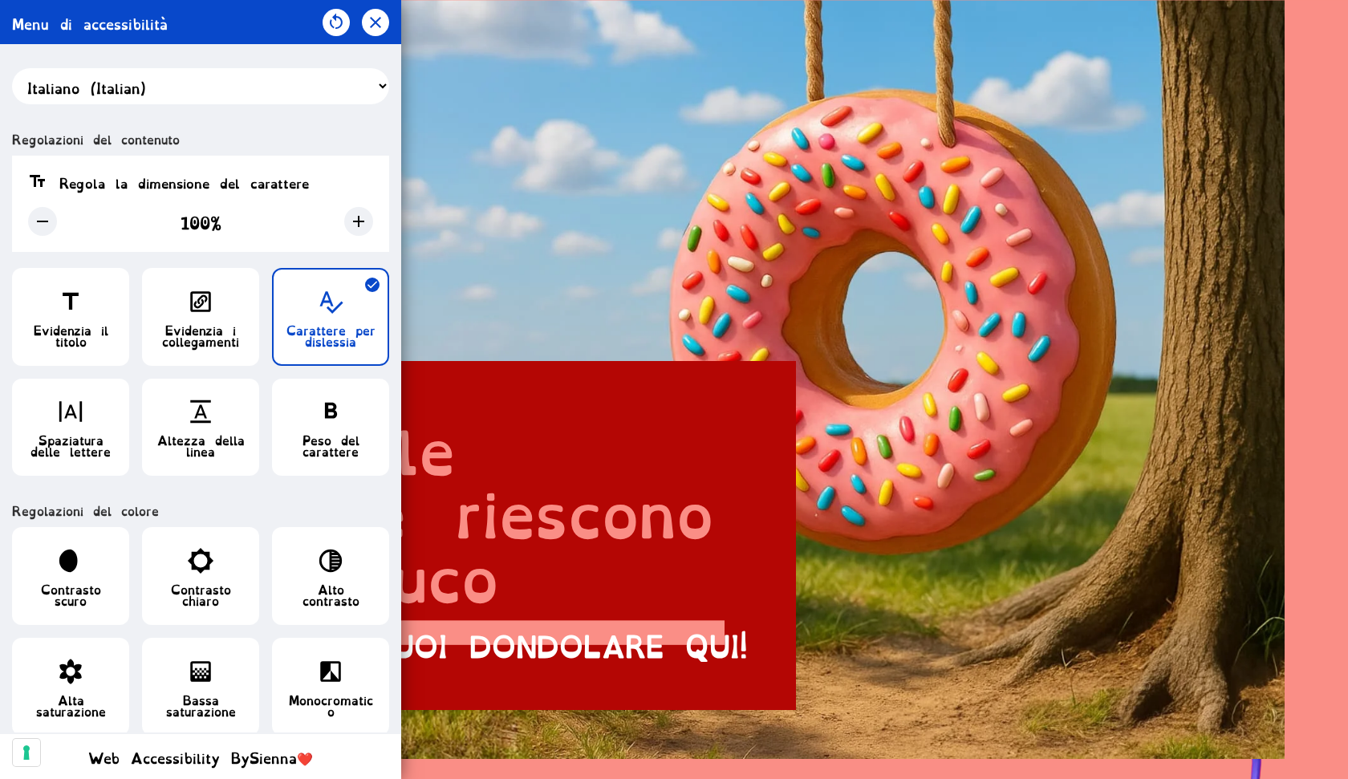
click at [343, 298] on icon "button" at bounding box center [330, 301] width 27 height 27
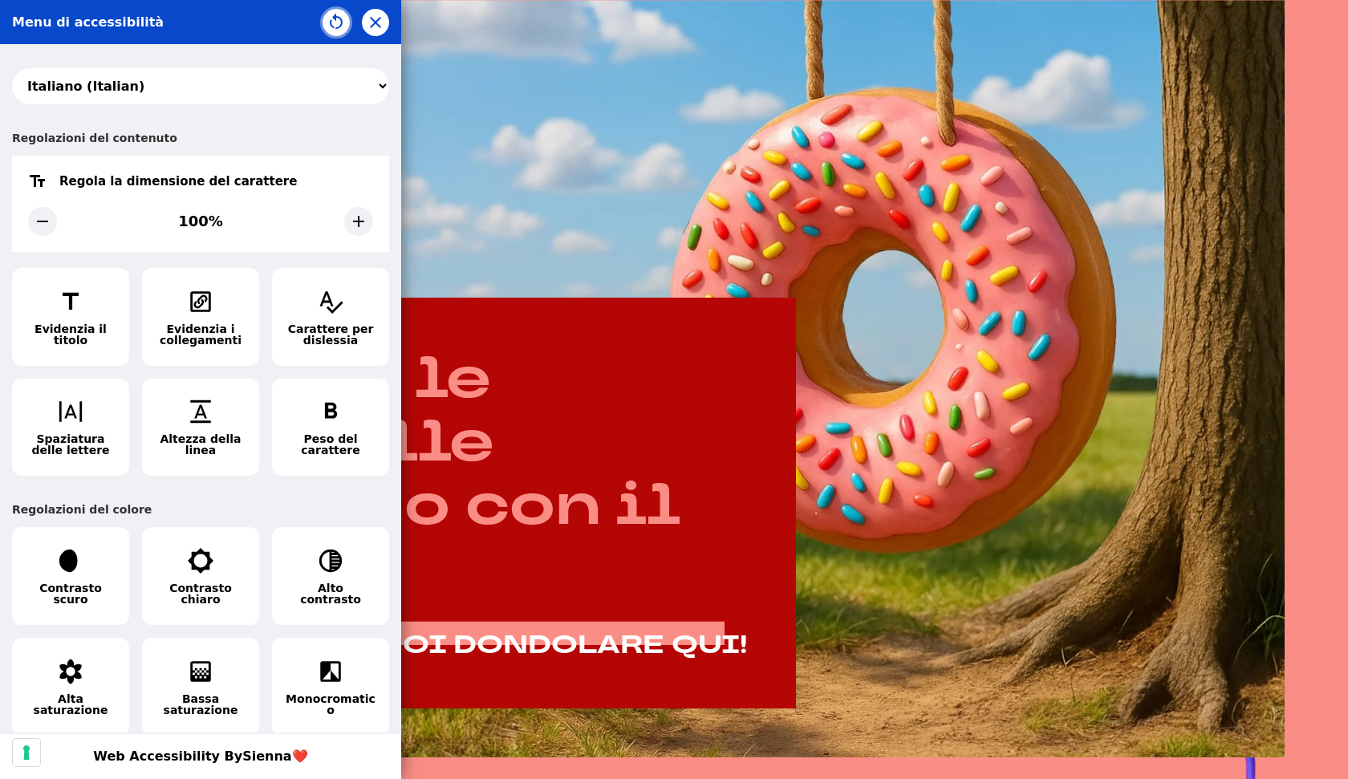
click at [334, 20] on icon "button" at bounding box center [335, 22] width 19 height 19
click at [343, 300] on icon "button" at bounding box center [330, 301] width 27 height 27
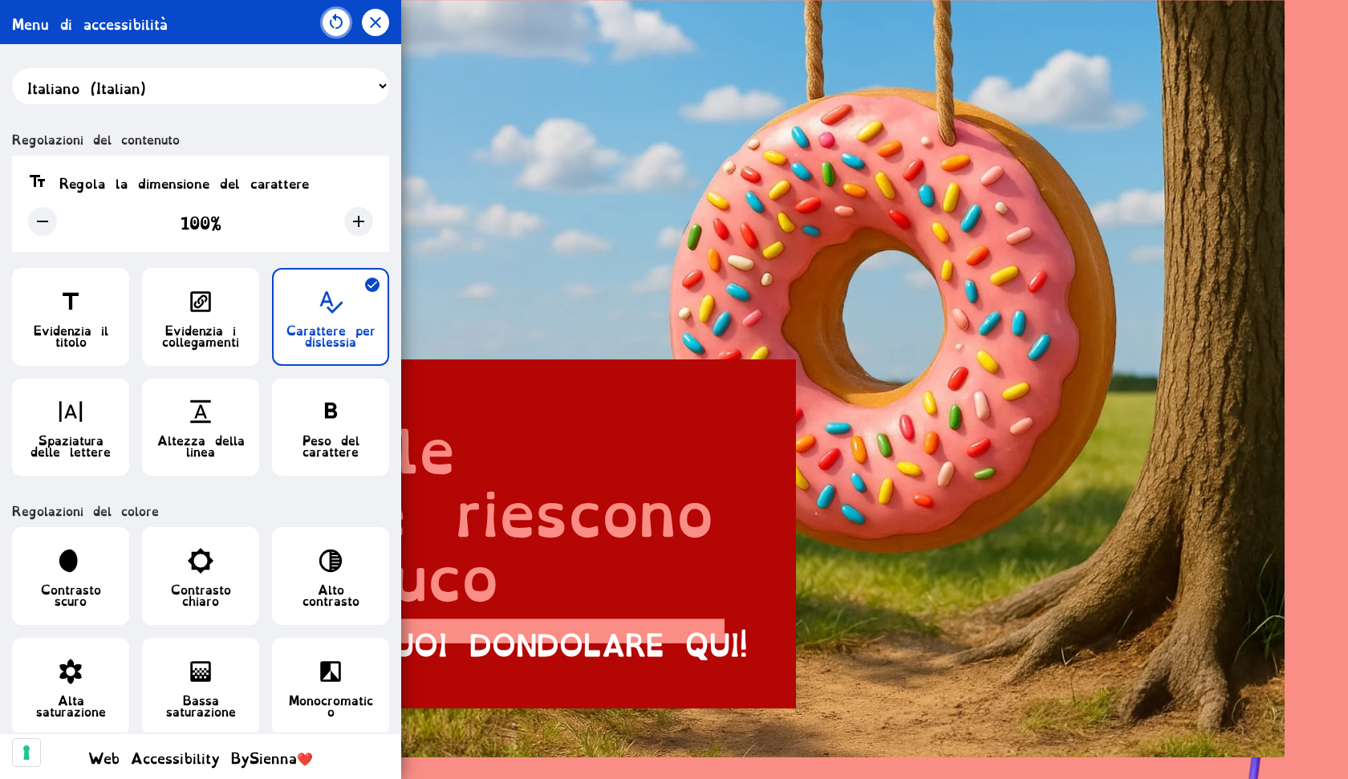
click at [333, 39] on div "Menu di accessibilità" at bounding box center [200, 22] width 401 height 44
click at [334, 34] on button "button" at bounding box center [335, 22] width 27 height 27
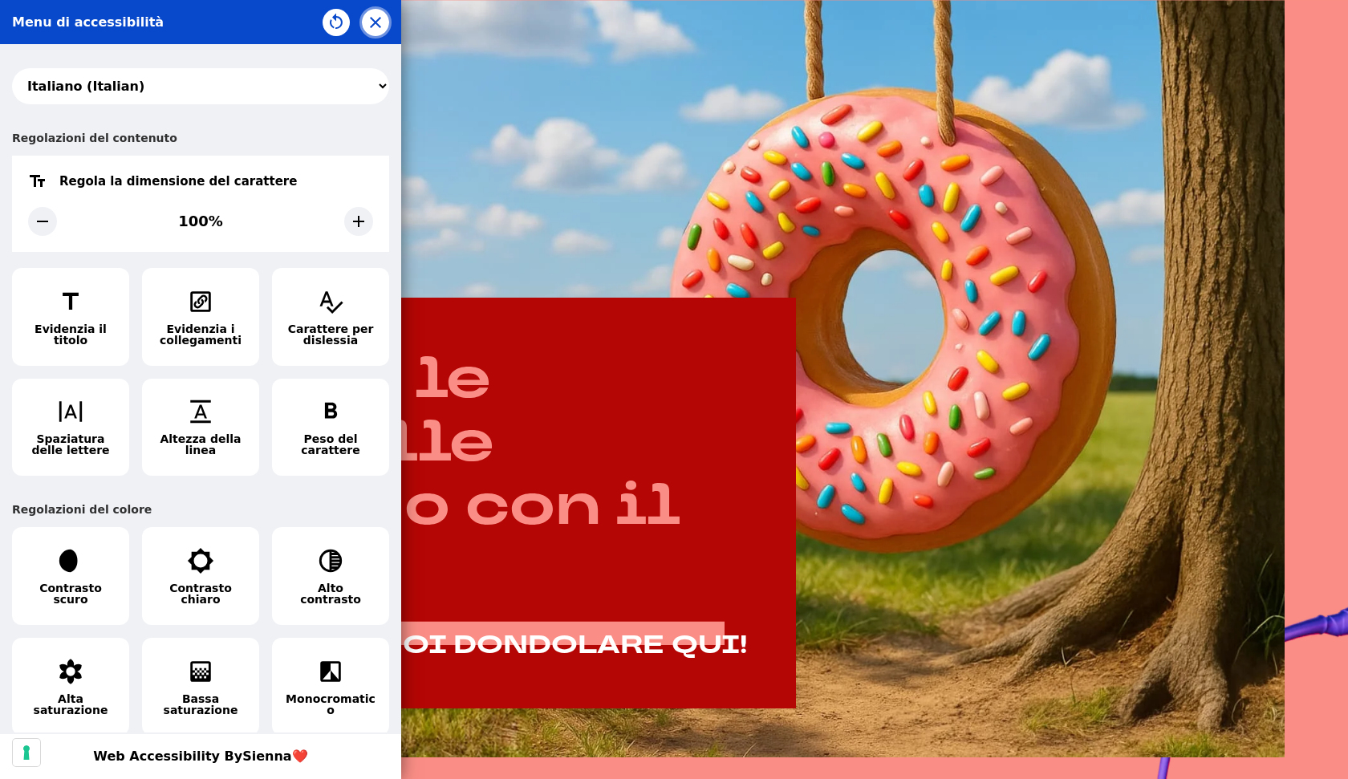
click at [385, 18] on button "button" at bounding box center [375, 22] width 27 height 27
